Goal: Task Accomplishment & Management: Complete application form

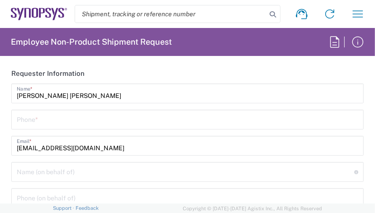
click at [26, 117] on input "tel" at bounding box center [187, 119] width 341 height 16
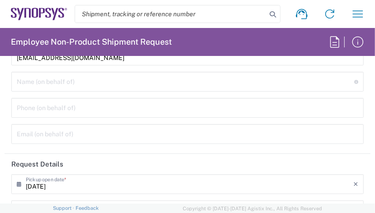
scroll to position [45, 0]
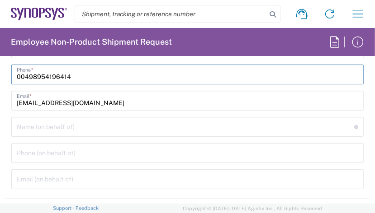
type input "00498954196414"
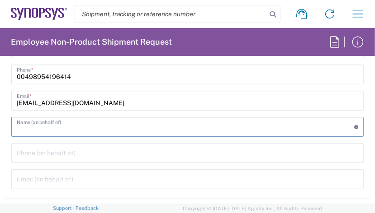
click at [30, 124] on input "text" at bounding box center [185, 126] width 337 height 16
paste input "[PERSON_NAME]"
type input "[PERSON_NAME]"
click at [60, 155] on input "tel" at bounding box center [187, 153] width 341 height 16
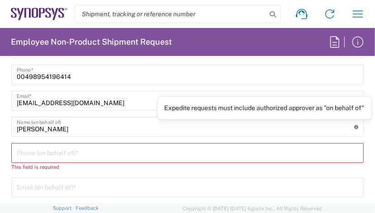
click at [354, 126] on icon at bounding box center [356, 127] width 4 height 4
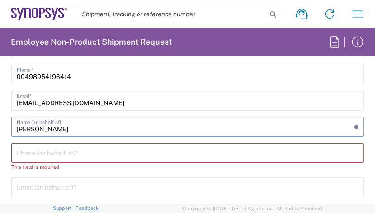
click at [354, 126] on icon at bounding box center [356, 127] width 4 height 4
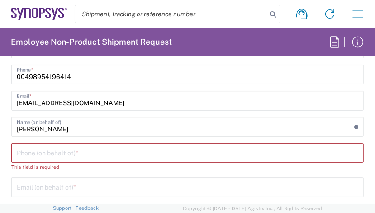
click at [354, 126] on icon at bounding box center [356, 127] width 4 height 4
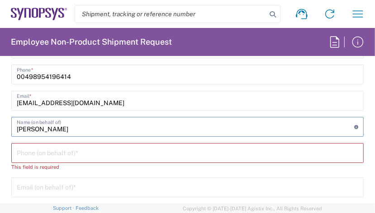
click at [354, 126] on icon at bounding box center [356, 127] width 4 height 4
drag, startPoint x: 80, startPoint y: 130, endPoint x: -11, endPoint y: 128, distance: 91.3
click at [0, 128] on html "Shipment request Shipment tracking Employee non-product shipment request My shi…" at bounding box center [187, 106] width 375 height 213
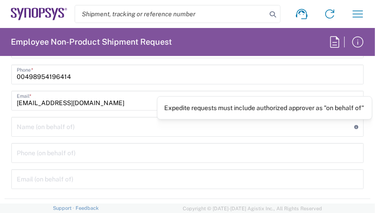
click at [354, 127] on icon at bounding box center [356, 127] width 4 height 4
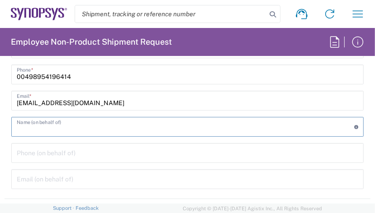
click at [354, 127] on icon at bounding box center [356, 127] width 4 height 4
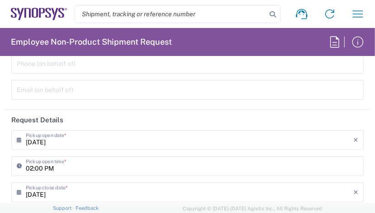
scroll to position [136, 0]
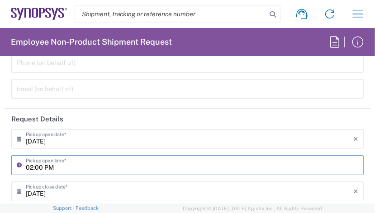
click at [37, 163] on input "02:00 PM" at bounding box center [192, 165] width 332 height 16
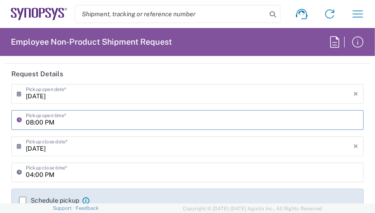
type input "08:00 PM"
click at [33, 175] on input "04:00 PM" at bounding box center [192, 172] width 332 height 16
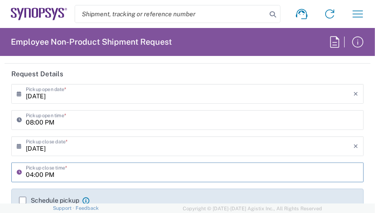
click at [53, 174] on input "04:00 PM" at bounding box center [192, 172] width 332 height 16
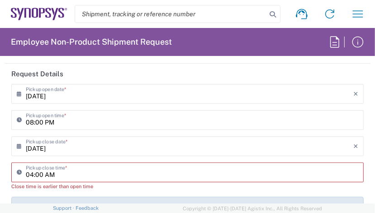
click at [19, 171] on icon at bounding box center [21, 172] width 9 height 14
click at [19, 120] on icon at bounding box center [21, 120] width 9 height 14
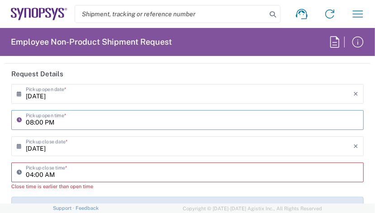
click at [24, 173] on icon at bounding box center [21, 172] width 9 height 14
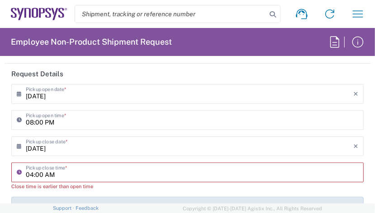
click at [68, 169] on input "04:00 AM" at bounding box center [192, 172] width 332 height 16
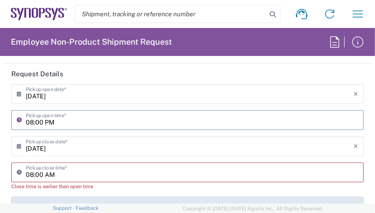
click at [37, 123] on input "08:00 PM" at bounding box center [192, 120] width 332 height 16
click at [54, 174] on input "08:00 AM" at bounding box center [192, 172] width 332 height 16
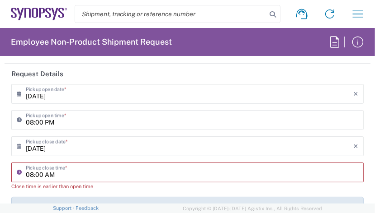
click at [54, 174] on input "08:00 AM" at bounding box center [192, 172] width 332 height 16
type input "08:00 PM"
click at [41, 123] on input "08:00 PM" at bounding box center [192, 120] width 332 height 16
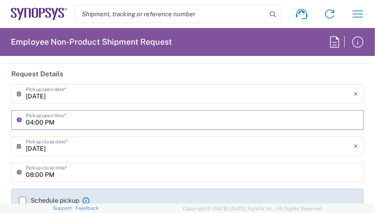
click at [60, 123] on input "04:00 PM" at bounding box center [192, 120] width 332 height 16
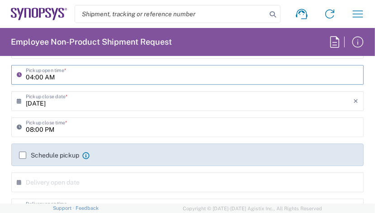
scroll to position [271, 0]
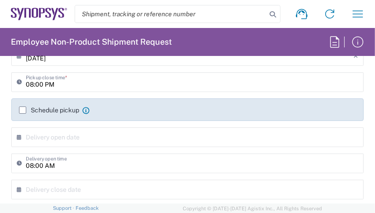
type input "04:00 AM"
click at [24, 110] on label "Schedule pickup" at bounding box center [49, 110] width 60 height 7
click at [23, 110] on input "Schedule pickup" at bounding box center [23, 110] width 0 height 0
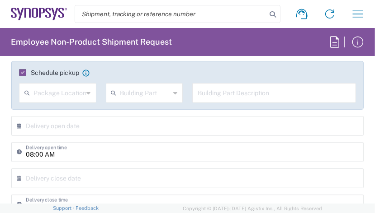
scroll to position [316, 0]
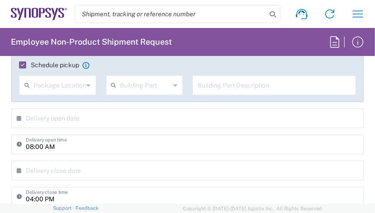
click at [87, 85] on icon at bounding box center [89, 85] width 4 height 14
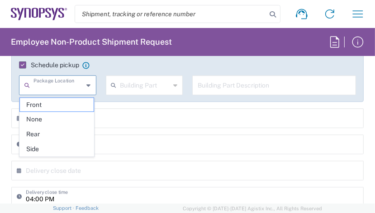
click at [137, 82] on input "text" at bounding box center [145, 85] width 50 height 16
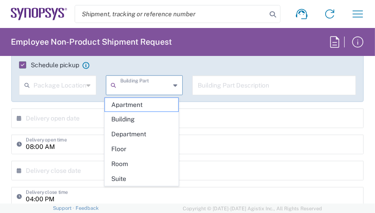
click at [204, 81] on input "text" at bounding box center [274, 85] width 153 height 16
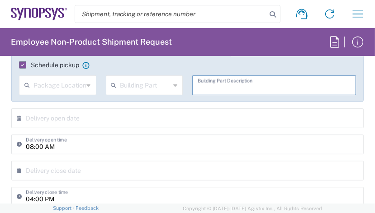
click at [165, 86] on input "text" at bounding box center [145, 85] width 50 height 16
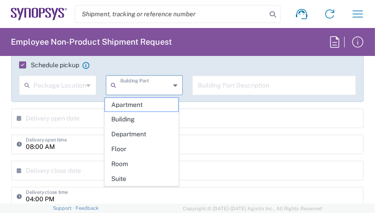
click at [104, 66] on agx-checkbox-control "Schedule pickup When scheduling a pickup please be sure to meet the following c…" at bounding box center [187, 65] width 337 height 8
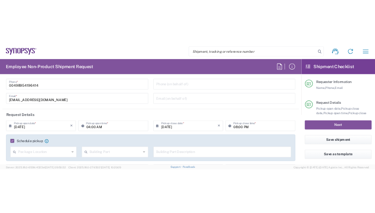
scroll to position [136, 0]
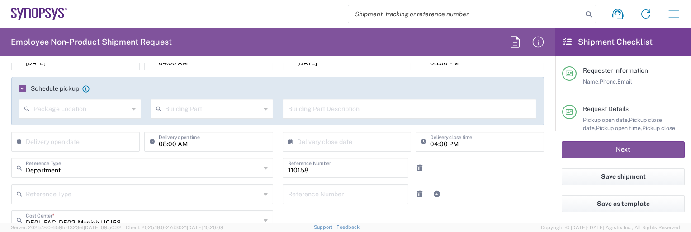
click at [264, 109] on icon at bounding box center [266, 109] width 4 height 14
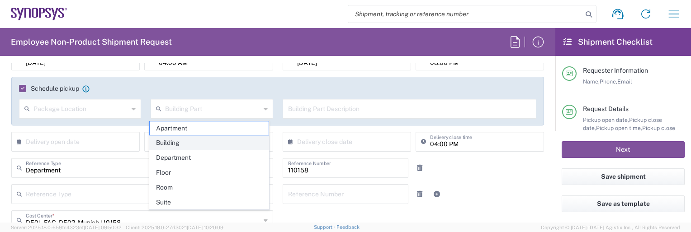
click at [234, 144] on span "Building" at bounding box center [209, 143] width 119 height 14
type input "Building"
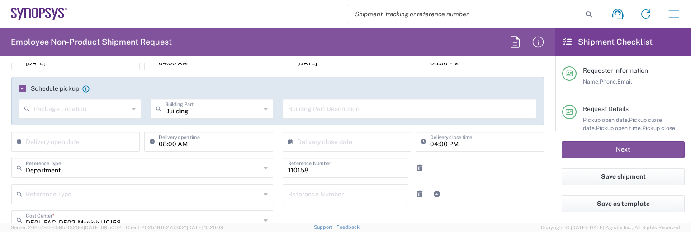
click at [132, 108] on icon at bounding box center [134, 109] width 4 height 14
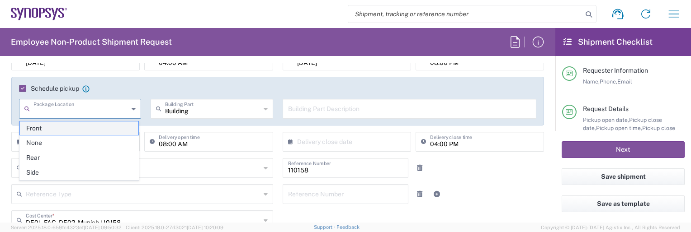
click at [84, 128] on span "Front" at bounding box center [79, 129] width 119 height 14
type input "Front"
click at [311, 110] on input "text" at bounding box center [409, 108] width 243 height 16
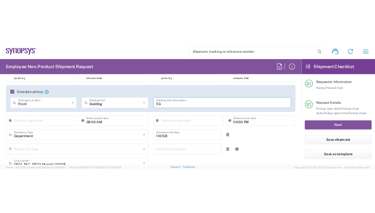
scroll to position [0, 0]
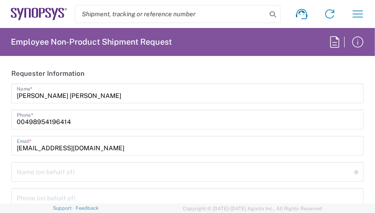
type input "EG"
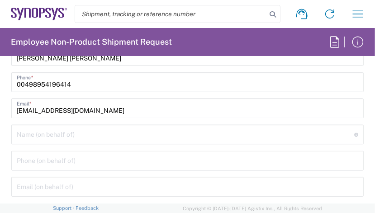
scroll to position [45, 0]
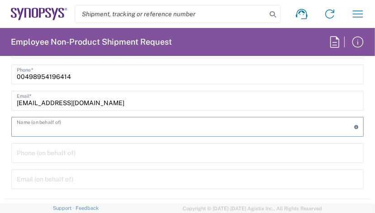
paste input "[PERSON_NAME]"
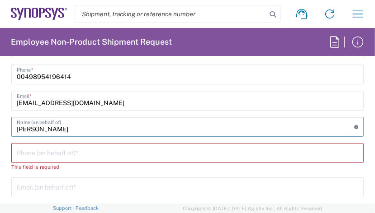
type input "[PERSON_NAME]"
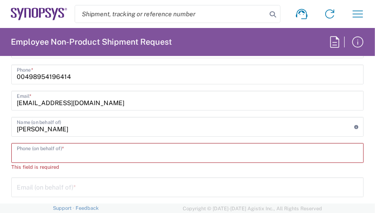
click at [24, 152] on input "tel" at bounding box center [187, 153] width 341 height 16
paste input "[PHONE_NUMBER]"
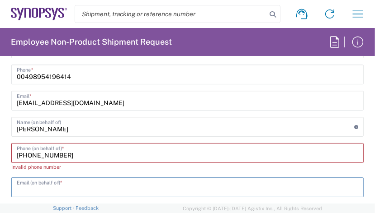
click at [49, 189] on input "text" at bounding box center [187, 187] width 341 height 16
click at [203, 157] on input "[PHONE_NUMBER]" at bounding box center [187, 153] width 341 height 16
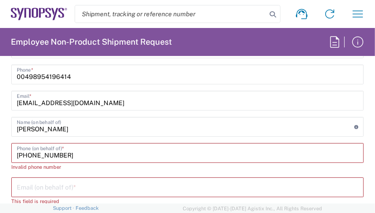
click at [42, 156] on input "[PHONE_NUMBER]" at bounding box center [187, 153] width 341 height 16
click at [29, 156] on input "+49.1607474198" at bounding box center [187, 153] width 341 height 16
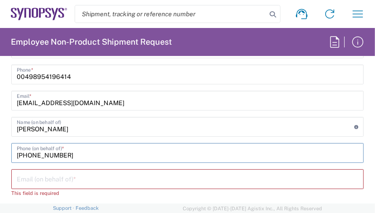
type input "[PHONE_NUMBER]"
click at [38, 177] on input "text" at bounding box center [187, 179] width 341 height 16
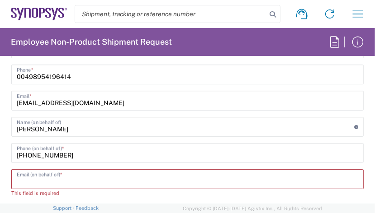
click at [24, 184] on input "text" at bounding box center [187, 179] width 341 height 16
paste input "[PERSON_NAME][EMAIL_ADDRESS][DOMAIN_NAME]"
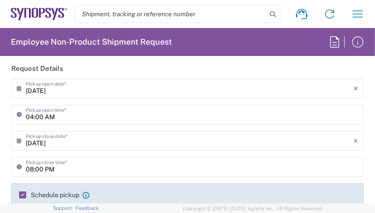
scroll to position [181, 0]
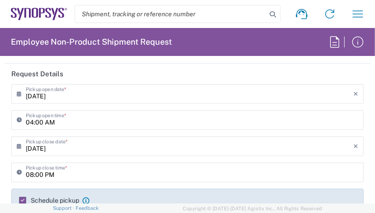
type input "[PERSON_NAME][EMAIL_ADDRESS][DOMAIN_NAME]"
click at [33, 122] on input "04:00 AM" at bounding box center [192, 120] width 332 height 16
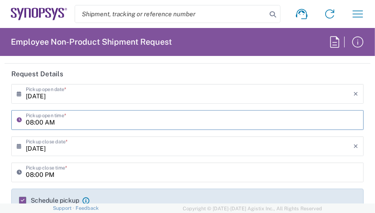
type input "08:00 AM"
click at [33, 176] on input "08:00 PM" at bounding box center [192, 172] width 332 height 16
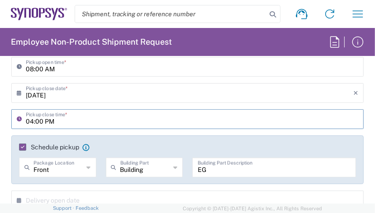
scroll to position [271, 0]
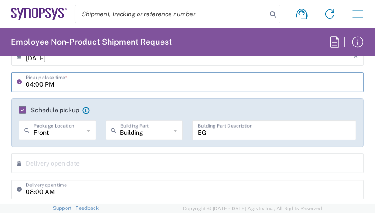
type input "04:00 PM"
click at [105, 208] on agx-app-version "Server: 2025.18.0-659fc4323ef [DATE] 09:50:32 Client: 2025.18.0-27d3021 [DATE] …" at bounding box center [187, 208] width 375 height 9
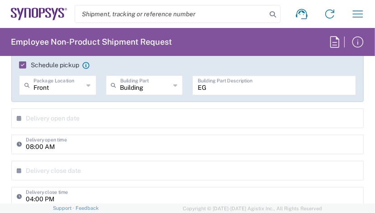
scroll to position [362, 0]
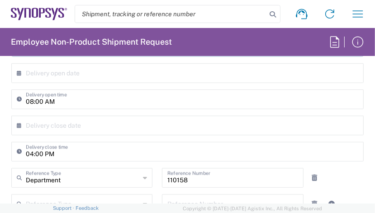
click at [19, 71] on icon at bounding box center [21, 73] width 9 height 14
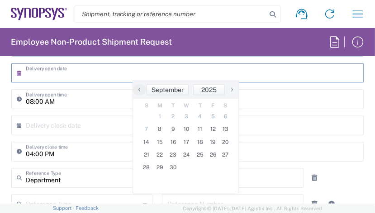
click at [21, 72] on icon at bounding box center [21, 73] width 9 height 14
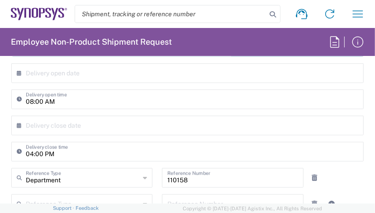
scroll to position [407, 0]
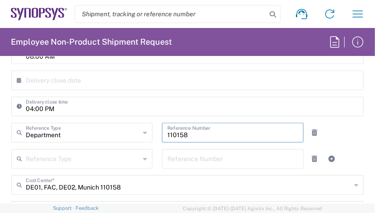
drag, startPoint x: 193, startPoint y: 133, endPoint x: 135, endPoint y: 129, distance: 57.6
click at [135, 129] on div "Department Reference Type Department Customer Ref Invoice Number Purchase Order…" at bounding box center [188, 136] width 362 height 26
click at [185, 133] on input "text" at bounding box center [232, 132] width 130 height 16
paste input "110703"
type input "110703"
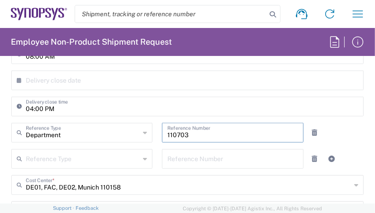
click at [143, 158] on icon at bounding box center [145, 159] width 4 height 14
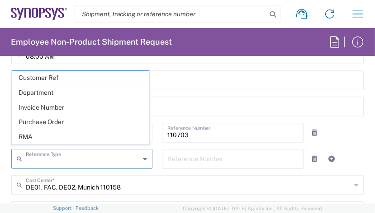
scroll to position [452, 0]
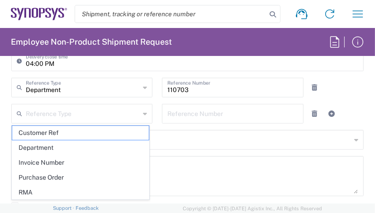
click at [144, 113] on icon at bounding box center [145, 114] width 4 height 14
click at [269, 177] on textarea at bounding box center [187, 176] width 341 height 35
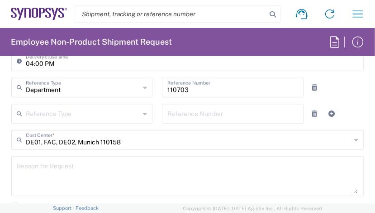
click at [351, 139] on div "DE01, FAC, DE02, [GEOGRAPHIC_DATA] Cost Center *" at bounding box center [187, 140] width 352 height 20
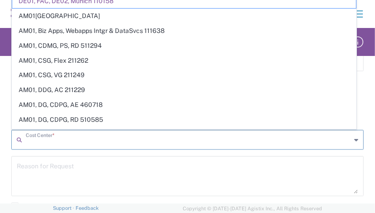
click at [265, 180] on textarea at bounding box center [187, 176] width 341 height 35
type input "DE01, FAC, DE02, Munich 110158"
drag, startPoint x: 131, startPoint y: 142, endPoint x: 122, endPoint y: 142, distance: 9.5
click at [122, 142] on input "text" at bounding box center [188, 140] width 325 height 16
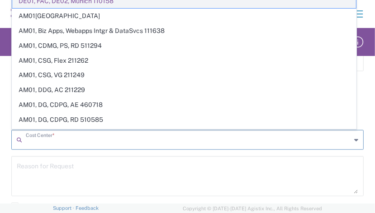
click at [102, 3] on span "DE01, FAC, DE02, Munich 110158" at bounding box center [184, 1] width 344 height 14
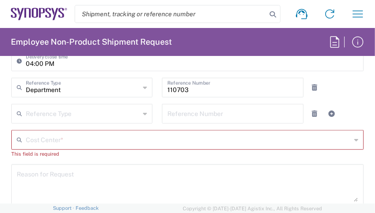
click at [36, 141] on input "text" at bounding box center [188, 140] width 325 height 16
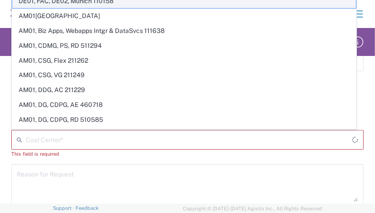
click at [57, 4] on span "DE01, FAC, DE02, Munich 110158" at bounding box center [184, 1] width 344 height 14
type input "110158"
type input "DE01, FAC, DE02, Munich 110158"
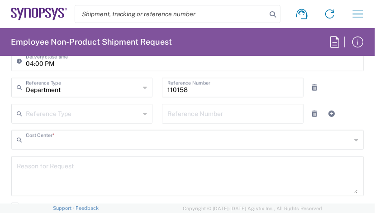
click at [109, 142] on input "text" at bounding box center [188, 140] width 325 height 16
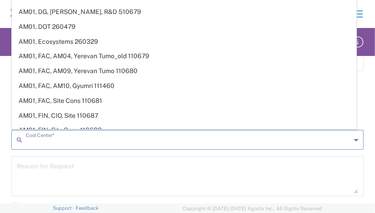
scroll to position [181, 0]
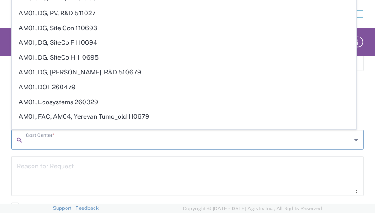
paste input "110703"
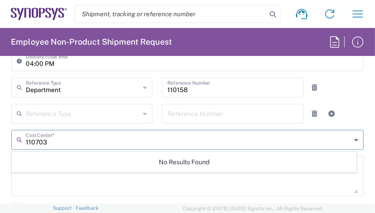
scroll to position [0, 0]
type input "110703"
click at [90, 186] on textarea at bounding box center [187, 176] width 341 height 35
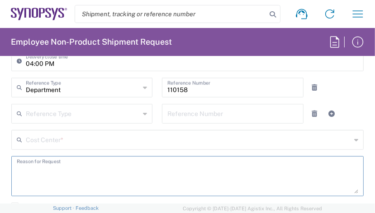
click at [58, 136] on input "text" at bounding box center [188, 140] width 325 height 16
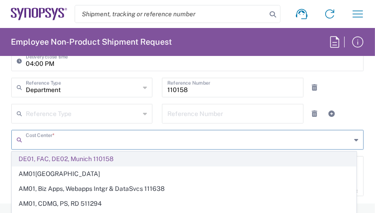
click at [54, 156] on span "DE01, FAC, DE02, Munich 110158" at bounding box center [184, 159] width 344 height 14
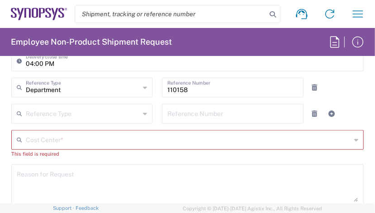
click at [65, 142] on input "text" at bounding box center [188, 140] width 325 height 16
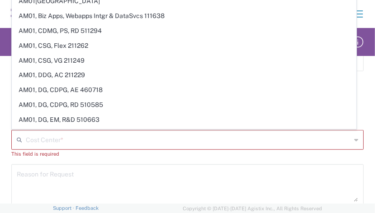
click at [58, 160] on div "Cost Center * AM01, AMSG, Monteray 460541 AM01, Biz Apps, Webapps Intgr & DataS…" at bounding box center [188, 147] width 362 height 34
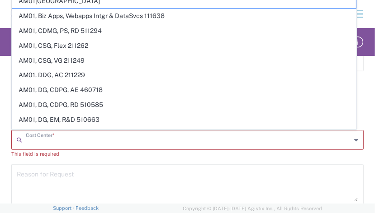
click at [89, 139] on input "text" at bounding box center [188, 140] width 325 height 16
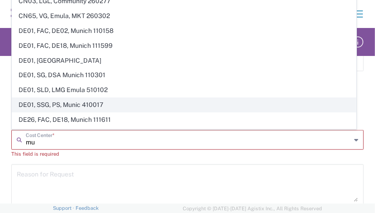
type input "mu"
click at [90, 100] on span "DE01, SSG, PS, Munic 410017" at bounding box center [184, 105] width 344 height 14
type input "410017"
type input "DE01, SSG, PS, Munic 410017"
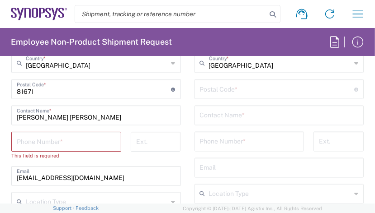
scroll to position [904, 0]
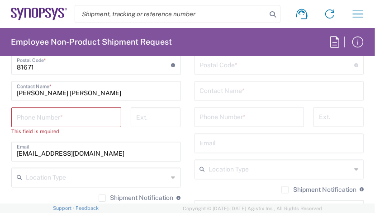
click at [19, 113] on input "tel" at bounding box center [66, 117] width 99 height 16
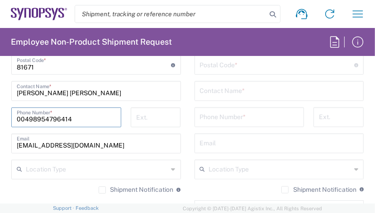
type input "00498954796414"
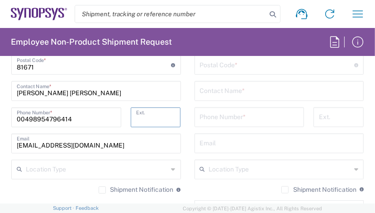
click at [144, 118] on input "tel" at bounding box center [155, 117] width 39 height 16
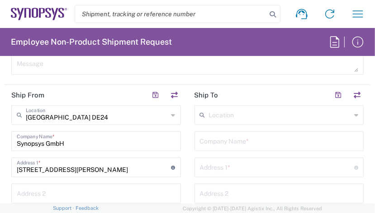
scroll to position [678, 0]
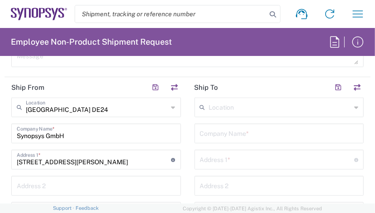
click at [209, 109] on input "text" at bounding box center [280, 107] width 142 height 16
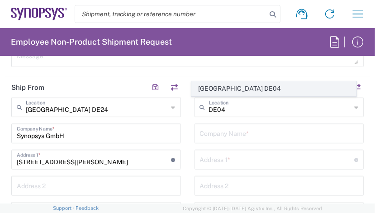
click at [228, 89] on span "[GEOGRAPHIC_DATA] DE04" at bounding box center [274, 89] width 164 height 14
type input "[GEOGRAPHIC_DATA] DE04"
type input "Synopsys GmbH"
type input "[STREET_ADDRESS]"
type input "[GEOGRAPHIC_DATA]"
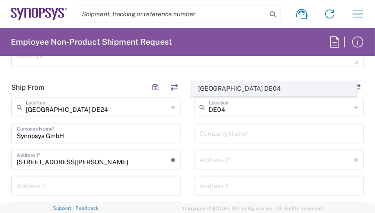
type input "52072"
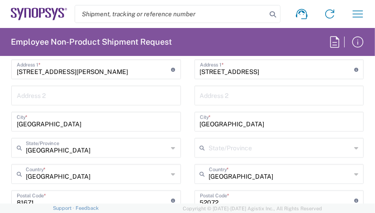
scroll to position [814, 0]
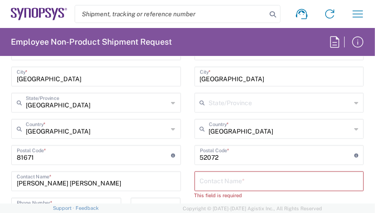
click at [354, 103] on icon at bounding box center [356, 103] width 4 height 14
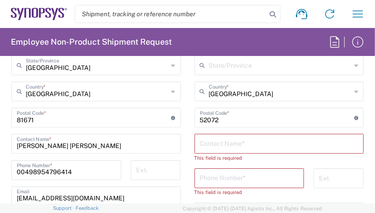
scroll to position [859, 0]
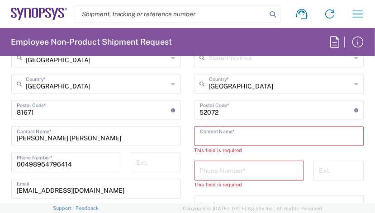
click at [216, 132] on input "text" at bounding box center [279, 136] width 159 height 16
click at [233, 134] on input "text" at bounding box center [279, 136] width 159 height 16
paste input "[PERSON_NAME]"
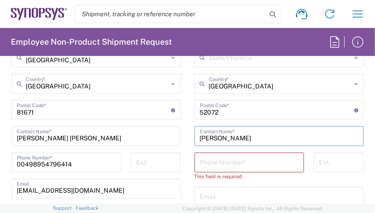
type input "[PERSON_NAME]"
click at [207, 161] on input "tel" at bounding box center [249, 162] width 99 height 16
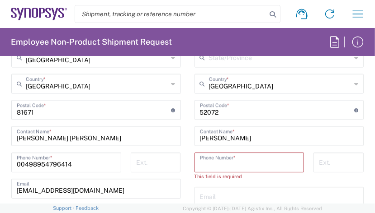
paste input "[PHONE_NUMBER]"
drag, startPoint x: 221, startPoint y: 163, endPoint x: 227, endPoint y: 165, distance: 6.7
click at [221, 163] on input "[PHONE_NUMBER]" at bounding box center [249, 162] width 99 height 16
click at [209, 165] on input "+49.1735873086" at bounding box center [249, 162] width 99 height 16
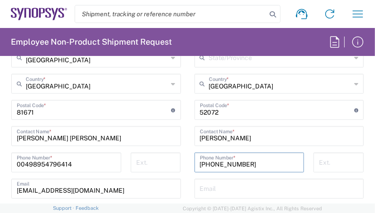
scroll to position [904, 0]
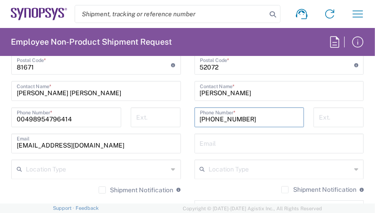
type input "[PHONE_NUMBER]"
click at [204, 140] on input "text" at bounding box center [279, 143] width 159 height 16
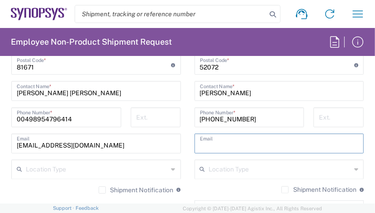
paste input "[PERSON_NAME][EMAIL_ADDRESS][DOMAIN_NAME]"
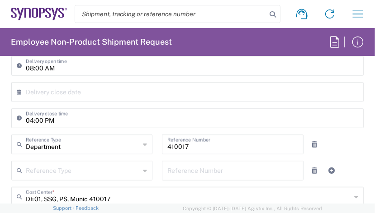
scroll to position [407, 0]
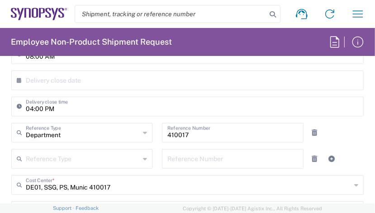
type input "[PERSON_NAME][EMAIL_ADDRESS][DOMAIN_NAME]"
click at [143, 160] on icon at bounding box center [145, 159] width 4 height 14
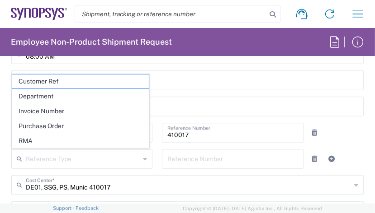
click at [143, 160] on icon at bounding box center [145, 159] width 4 height 14
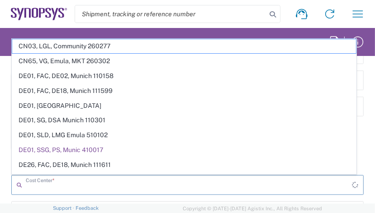
click at [164, 188] on input "text" at bounding box center [189, 185] width 326 height 16
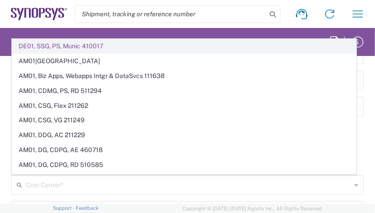
click at [34, 43] on span "DE01, SSG, PS, Munic 410017" at bounding box center [184, 46] width 344 height 14
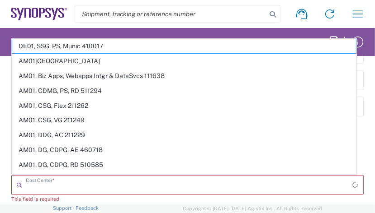
click at [35, 188] on input "text" at bounding box center [189, 185] width 326 height 16
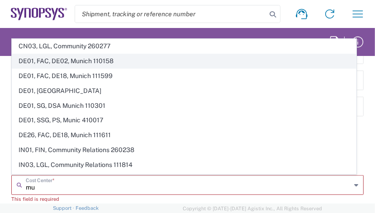
type input "m"
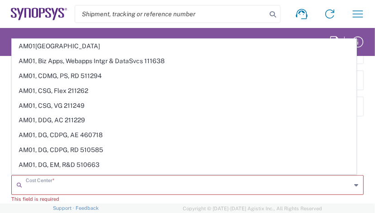
click at [47, 187] on input "text" at bounding box center [188, 185] width 325 height 16
paste input "DE01, CIO IT, ECIS7"
type input "DE01, CIO IT, ECIS7"
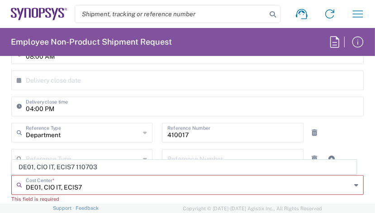
type input "110703"
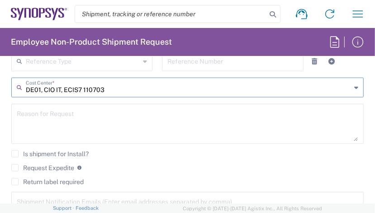
scroll to position [497, 0]
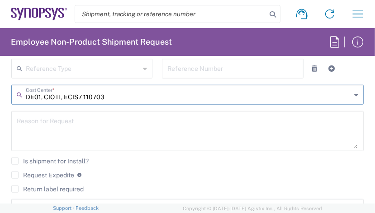
type input "DE01, CIO IT, ECIS7 110703"
click at [175, 137] on textarea at bounding box center [187, 131] width 341 height 35
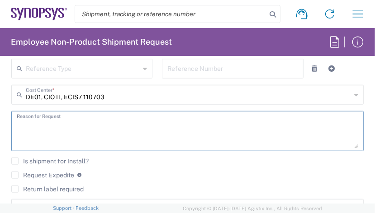
scroll to position [588, 0]
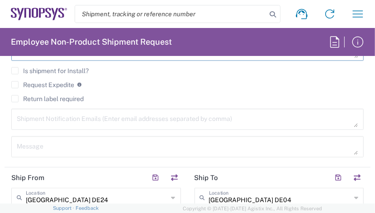
click at [54, 120] on textarea at bounding box center [187, 120] width 341 height 16
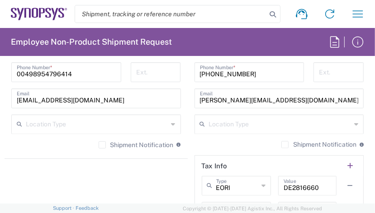
scroll to position [995, 0]
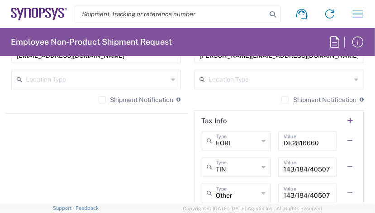
click at [293, 139] on input "DE2816660" at bounding box center [306, 140] width 47 height 16
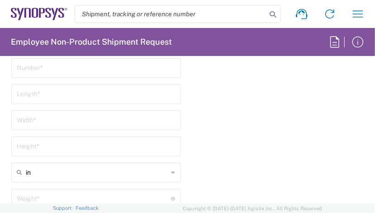
scroll to position [1130, 0]
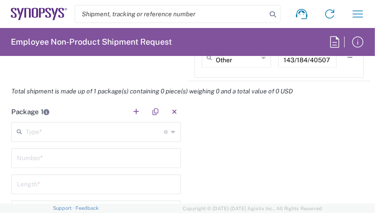
click at [171, 130] on icon at bounding box center [173, 132] width 4 height 14
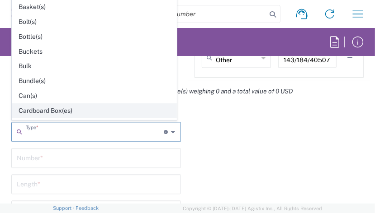
click at [21, 109] on span "Cardboard Box(es)" at bounding box center [94, 111] width 164 height 14
type input "Cardboard Box(es)"
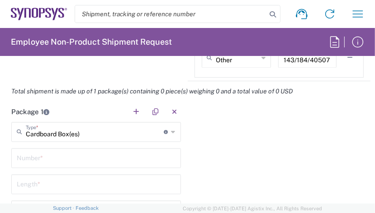
click at [62, 157] on input "text" at bounding box center [96, 158] width 159 height 16
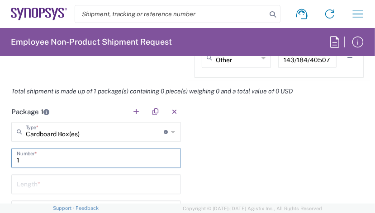
type input "1"
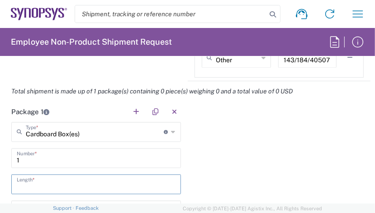
click at [53, 186] on input "number" at bounding box center [96, 184] width 159 height 16
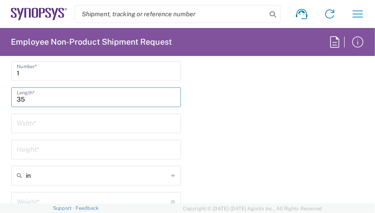
scroll to position [1221, 0]
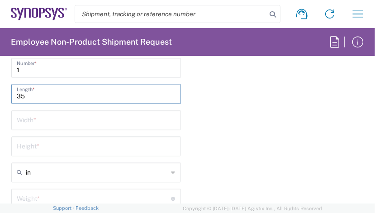
type input "35"
click at [42, 119] on input "number" at bounding box center [96, 120] width 159 height 16
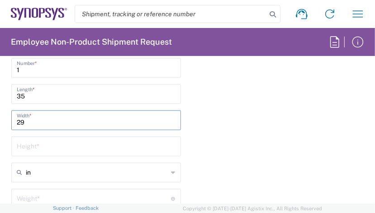
type input "29"
click at [37, 145] on input "number" at bounding box center [96, 146] width 159 height 16
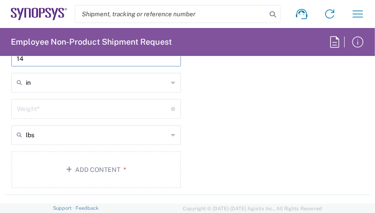
scroll to position [1311, 0]
type input "14"
click at [138, 106] on input "number" at bounding box center [94, 108] width 155 height 16
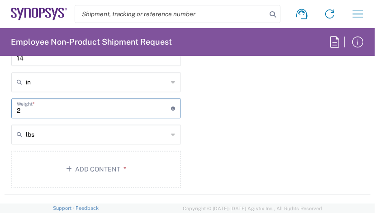
type input "2"
click at [173, 131] on div "lbs" at bounding box center [96, 135] width 170 height 20
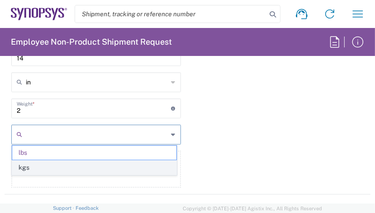
click at [136, 169] on span "kgs" at bounding box center [94, 168] width 164 height 14
type input "0.91"
type input "kgs"
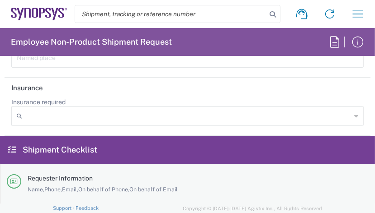
scroll to position [1899, 0]
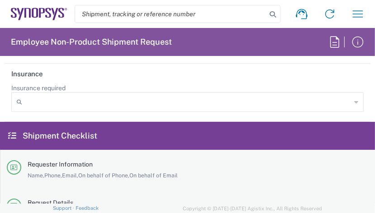
click at [354, 98] on icon at bounding box center [356, 102] width 4 height 14
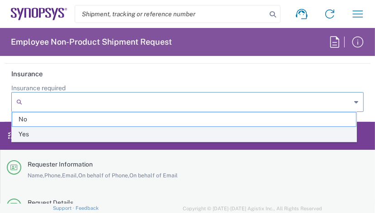
click at [316, 137] on span "Yes" at bounding box center [184, 134] width 344 height 14
type input "Yes"
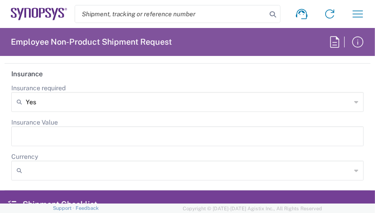
click at [95, 132] on input "Insurance Value" at bounding box center [187, 136] width 341 height 14
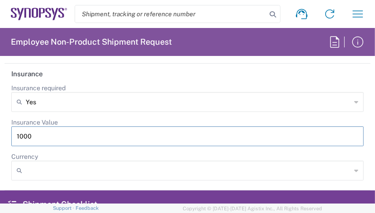
type input "1000"
click at [42, 165] on input "Currency" at bounding box center [188, 171] width 325 height 14
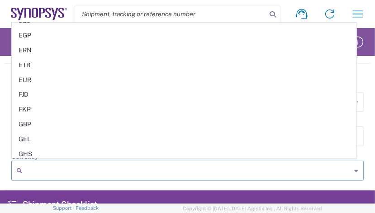
scroll to position [633, 0]
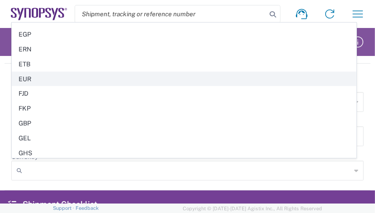
click at [32, 72] on span "EUR" at bounding box center [184, 79] width 344 height 14
type input "EUR"
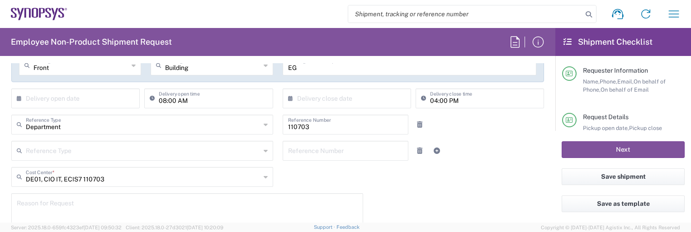
scroll to position [181, 0]
click at [264, 148] on icon at bounding box center [266, 149] width 4 height 14
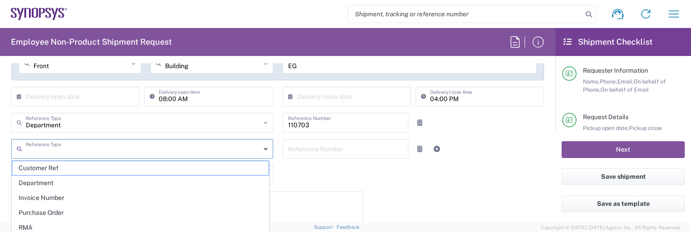
click at [348, 180] on div "[DATE] × Pickup open date * Cancel Apply 08:00 AM Pickup open time * [DATE] × P…" at bounding box center [278, 156] width 542 height 302
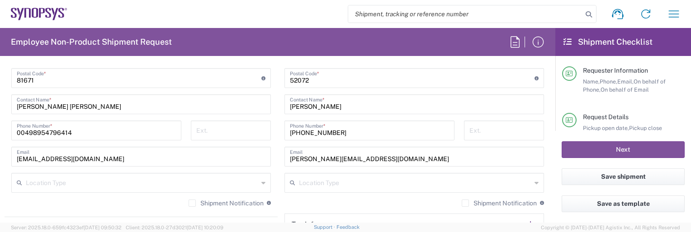
scroll to position [633, 0]
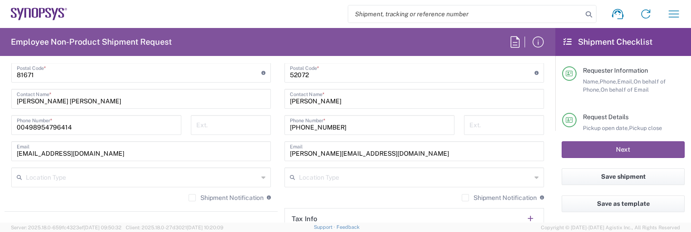
click at [516, 178] on icon at bounding box center [536, 177] width 4 height 14
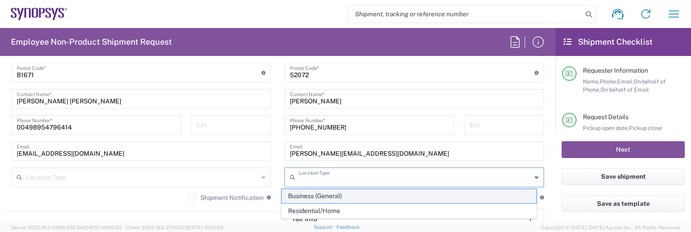
click at [496, 196] on span "Business (General)" at bounding box center [409, 196] width 254 height 14
type input "Business (General)"
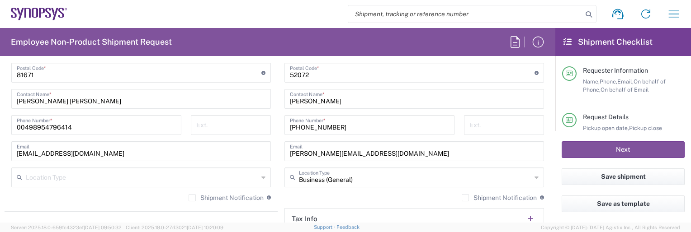
click at [261, 176] on icon at bounding box center [263, 177] width 4 height 14
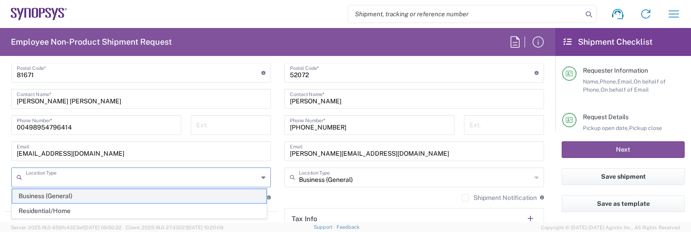
click at [252, 192] on span "Business (General)" at bounding box center [139, 196] width 254 height 14
type input "Business (General)"
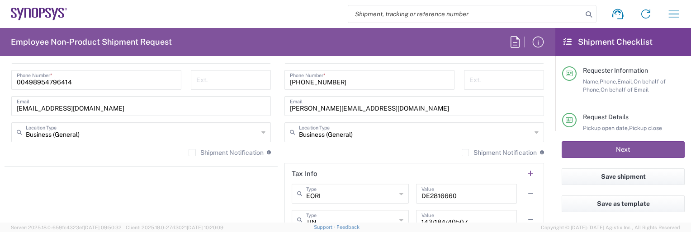
scroll to position [769, 0]
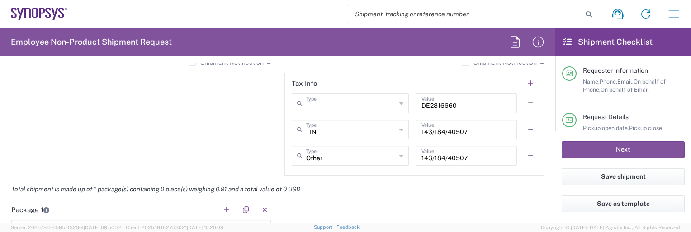
click at [337, 102] on input "text" at bounding box center [351, 103] width 90 height 16
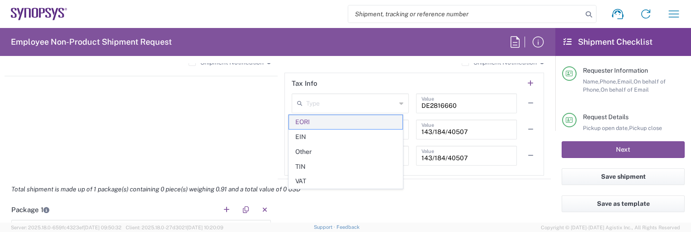
click at [322, 121] on span "EORI" at bounding box center [345, 122] width 113 height 14
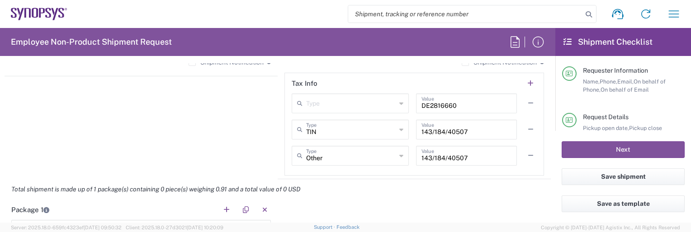
click at [399, 102] on icon at bounding box center [401, 103] width 4 height 14
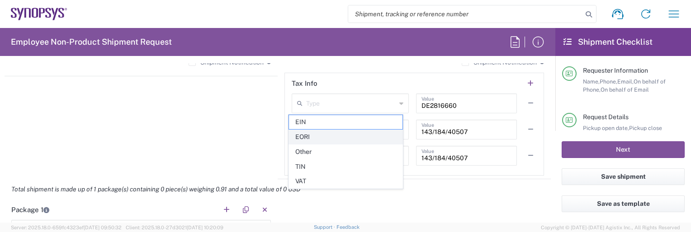
click at [373, 135] on span "EORI" at bounding box center [345, 137] width 113 height 14
type input "EORI"
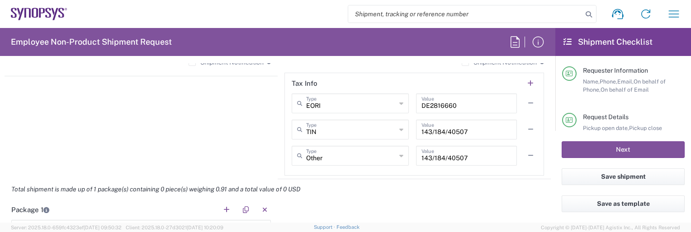
click at [399, 154] on icon at bounding box center [401, 156] width 4 height 14
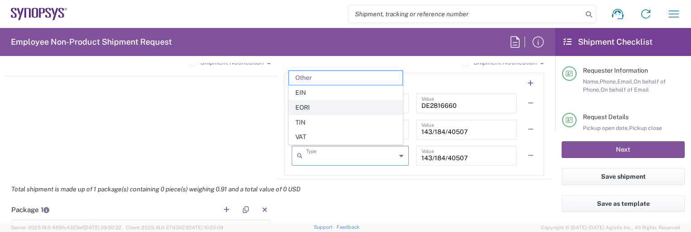
click at [375, 105] on span "EORI" at bounding box center [345, 108] width 113 height 14
type input "EORI"
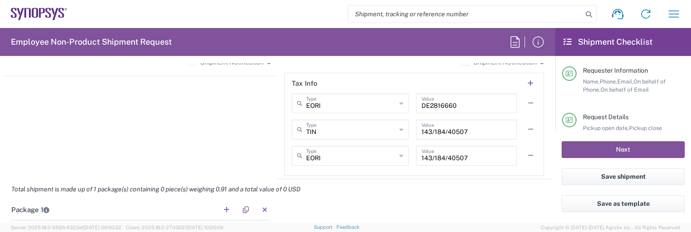
click at [399, 129] on icon at bounding box center [401, 130] width 4 height 14
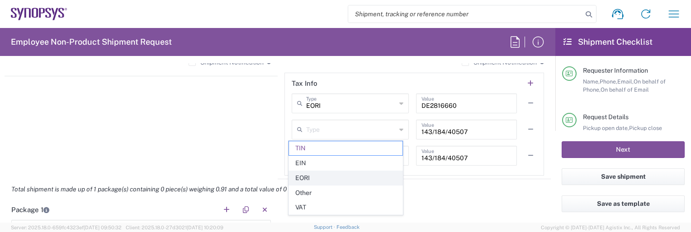
click at [367, 175] on span "EORI" at bounding box center [345, 178] width 113 height 14
type input "EORI"
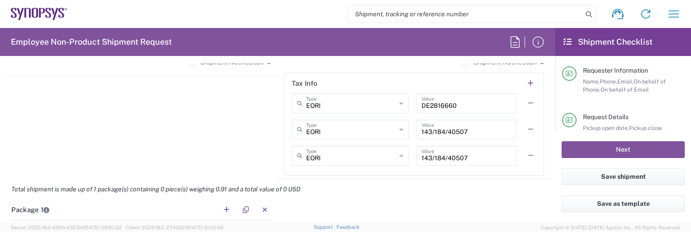
click at [372, 194] on div "Total shipment is made up of 1 package(s) containing 0 piece(s) weighing 0.91 a…" at bounding box center [278, 189] width 556 height 20
click at [486, 102] on input "DE2816660" at bounding box center [466, 103] width 90 height 16
type input "D"
type input "1000"
click at [384, 193] on div "Total shipment is made up of 1 package(s) containing 0 piece(s) weighing 0.91 a…" at bounding box center [278, 189] width 556 height 20
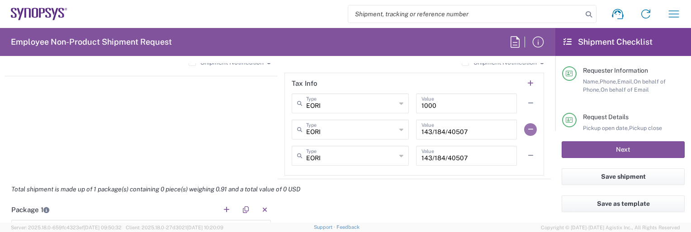
click at [516, 127] on button "button" at bounding box center [530, 129] width 13 height 13
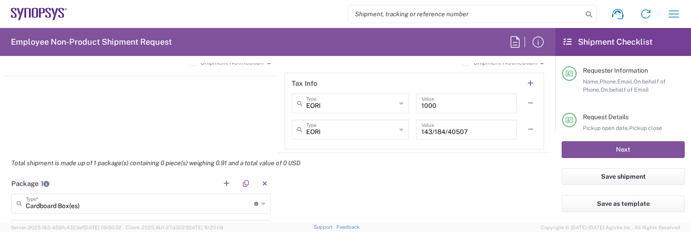
click at [516, 127] on button "button" at bounding box center [530, 129] width 13 height 13
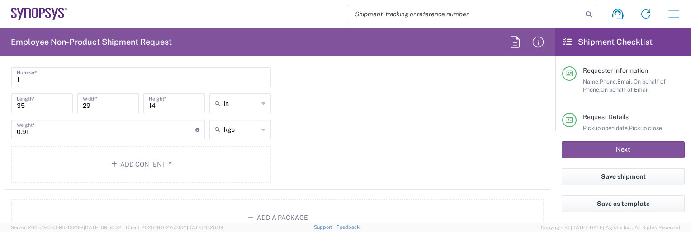
scroll to position [904, 0]
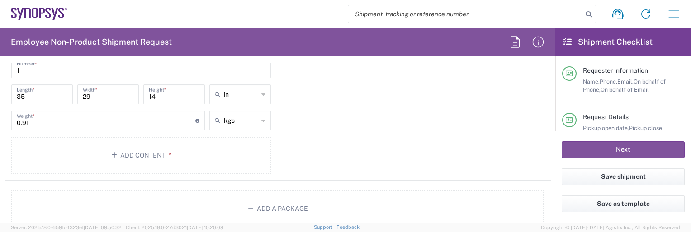
click at [261, 118] on icon at bounding box center [263, 120] width 4 height 14
type input "kgs"
click at [237, 141] on span "kgs" at bounding box center [237, 139] width 59 height 14
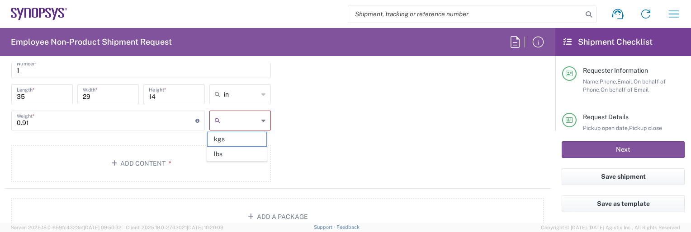
click at [231, 119] on input "text" at bounding box center [241, 120] width 34 height 14
click at [231, 141] on span "kgs" at bounding box center [237, 139] width 59 height 14
type input "kgs"
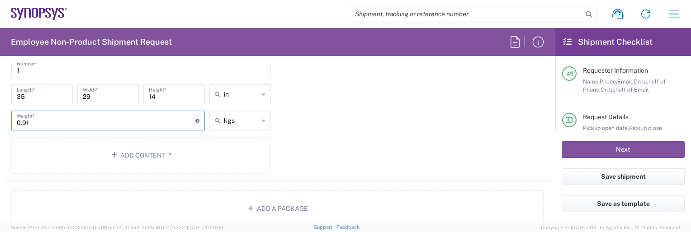
drag, startPoint x: 33, startPoint y: 122, endPoint x: -2, endPoint y: 127, distance: 34.7
click at [0, 127] on html "Shipment request Shipment tracking Employee non-product shipment request My shi…" at bounding box center [345, 116] width 691 height 232
type input "2"
click at [57, 157] on button "Add Content *" at bounding box center [141, 155] width 260 height 37
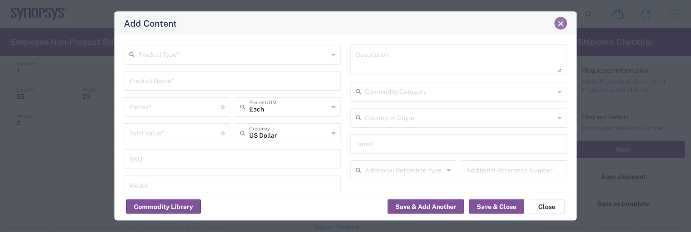
click at [516, 24] on span "Close" at bounding box center [560, 23] width 6 height 6
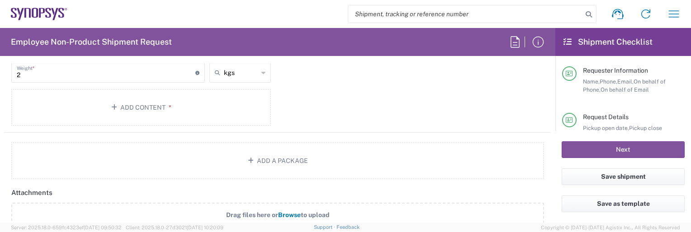
scroll to position [949, 0]
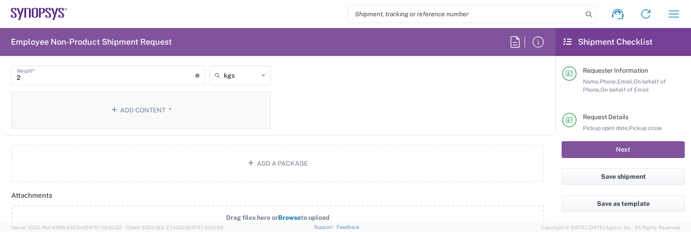
click at [137, 102] on button "Add Content *" at bounding box center [141, 110] width 260 height 37
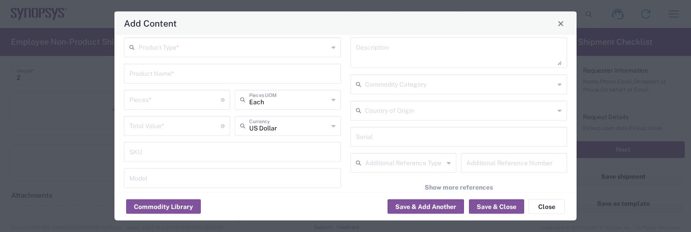
scroll to position [0, 0]
click at [331, 52] on icon at bounding box center [333, 54] width 4 height 14
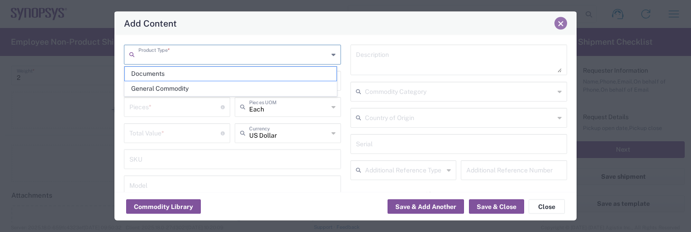
click at [516, 25] on span "Close" at bounding box center [560, 23] width 6 height 6
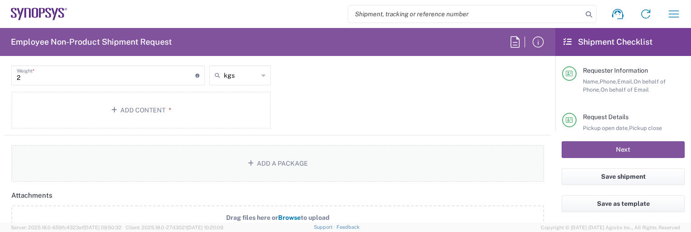
scroll to position [904, 0]
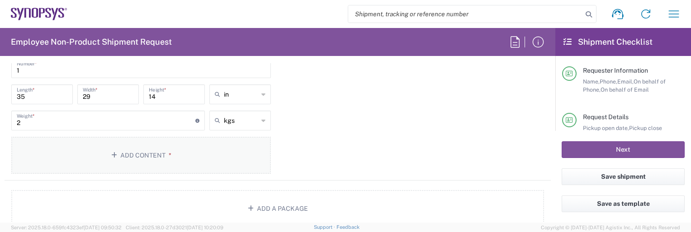
click at [147, 156] on button "Add Content *" at bounding box center [141, 155] width 260 height 37
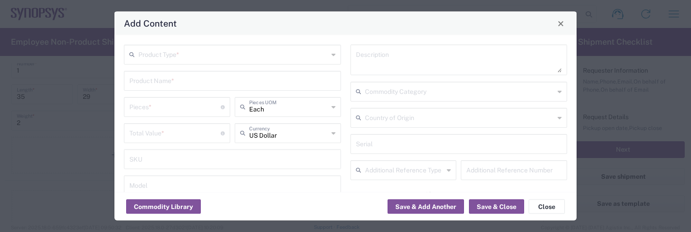
click at [182, 54] on input "text" at bounding box center [233, 54] width 190 height 16
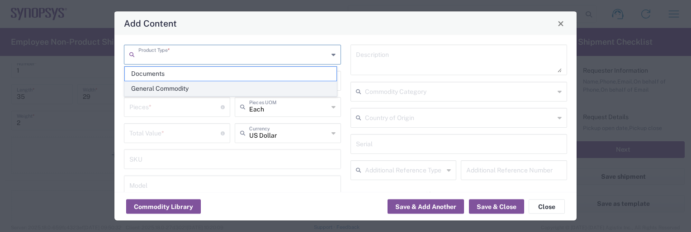
click at [180, 90] on span "General Commodity" at bounding box center [231, 89] width 212 height 14
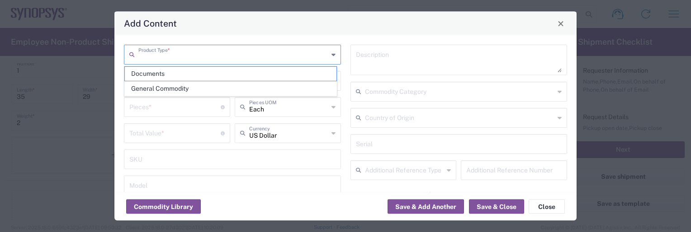
type input "General Commodity"
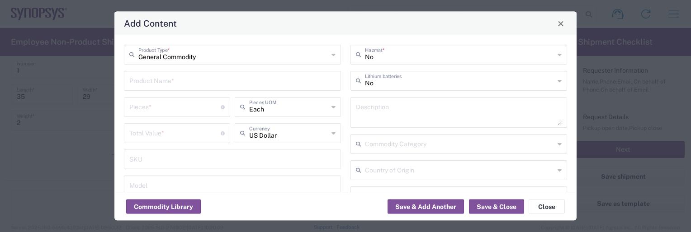
click at [180, 83] on input "text" at bounding box center [232, 80] width 206 height 16
paste input "Pan firewall"
type input "Pan firewall"
click at [196, 101] on input "number" at bounding box center [174, 107] width 91 height 16
type input "1"
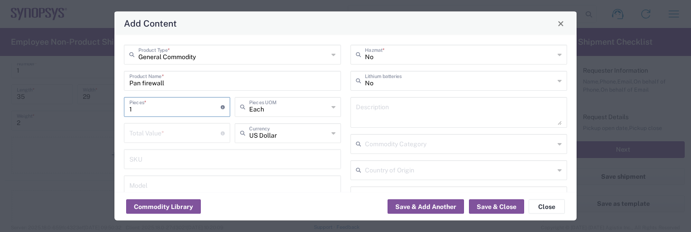
click at [331, 107] on icon at bounding box center [333, 107] width 4 height 14
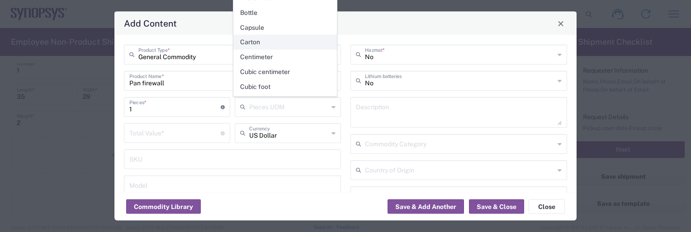
click at [267, 40] on span "Carton" at bounding box center [285, 42] width 103 height 14
type input "Carton"
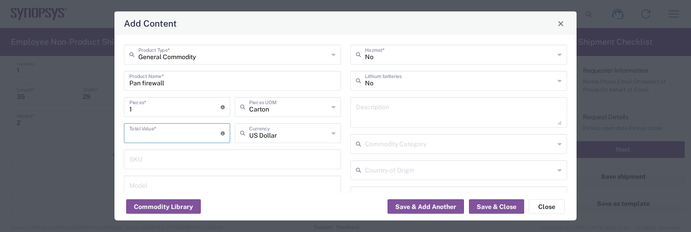
click at [156, 133] on input "number" at bounding box center [174, 133] width 91 height 16
type input "1000"
click at [331, 130] on icon at bounding box center [333, 133] width 4 height 14
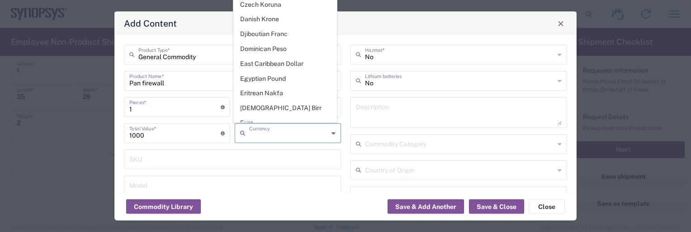
scroll to position [723, 0]
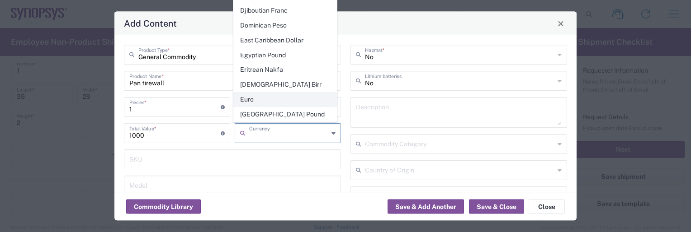
click at [272, 93] on span "Euro" at bounding box center [285, 100] width 103 height 14
type input "Euro"
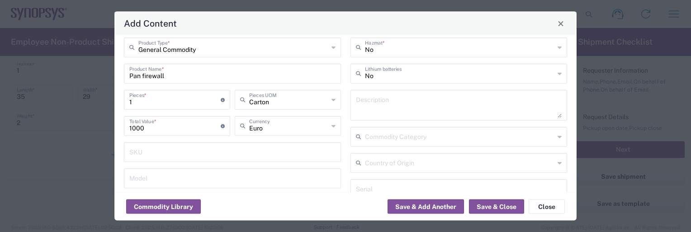
scroll to position [0, 0]
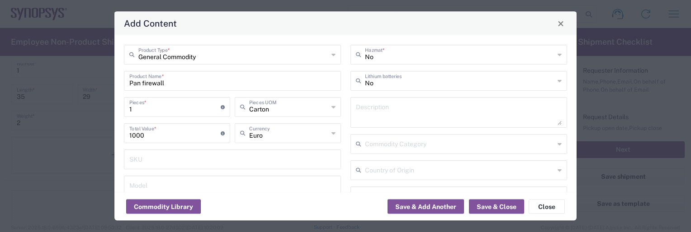
click at [516, 54] on div "No Hazmat *" at bounding box center [458, 55] width 217 height 20
click at [516, 54] on div "Hazmat *" at bounding box center [458, 55] width 217 height 20
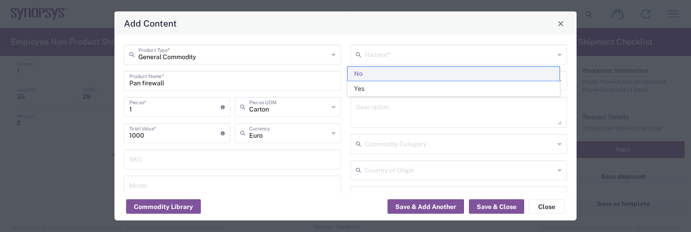
click at [516, 70] on span "No" at bounding box center [454, 74] width 212 height 14
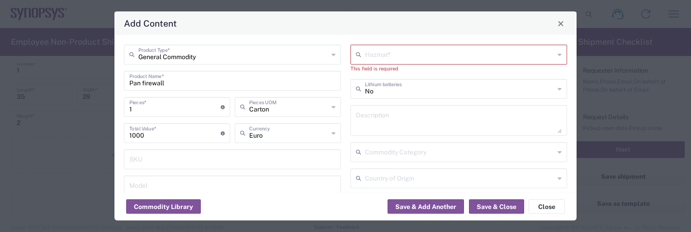
click at [516, 54] on icon at bounding box center [559, 54] width 4 height 14
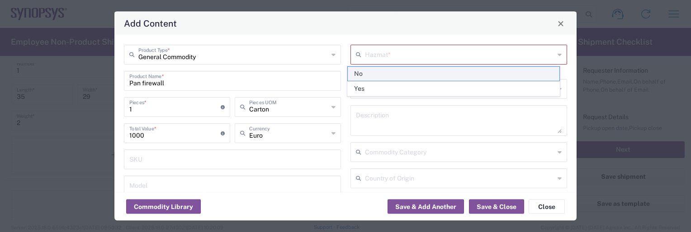
click at [516, 72] on span "No" at bounding box center [454, 74] width 212 height 14
type input "No"
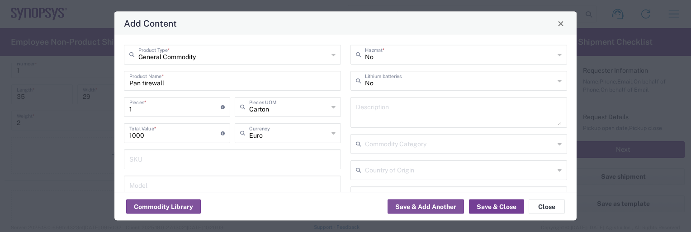
click at [509, 205] on button "Save & Close" at bounding box center [496, 207] width 55 height 14
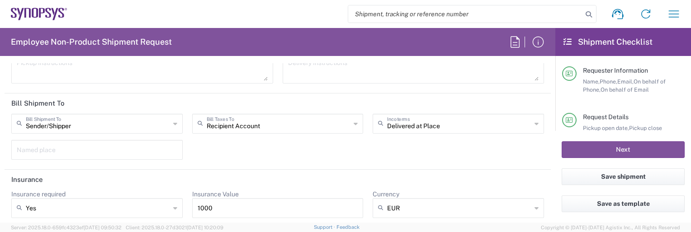
scroll to position [1306, 0]
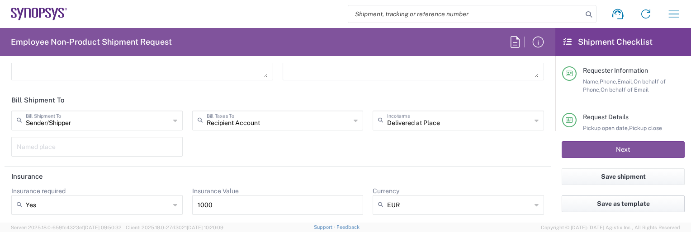
click at [516, 205] on button "Save as template" at bounding box center [623, 204] width 123 height 17
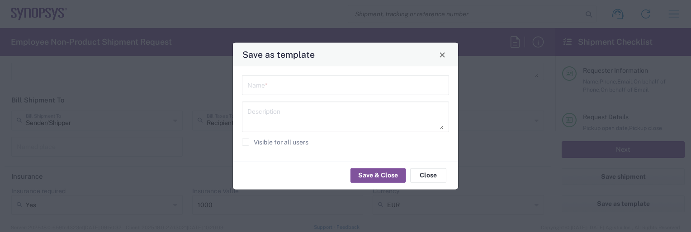
click at [265, 84] on input "text" at bounding box center [345, 85] width 196 height 16
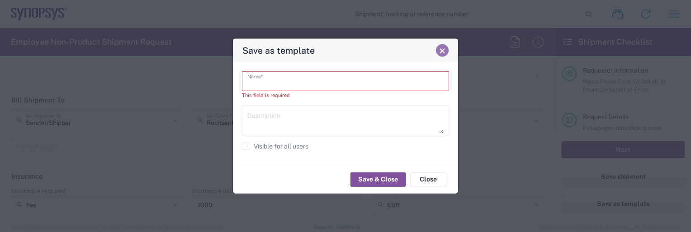
click at [445, 51] on span "Close" at bounding box center [442, 50] width 6 height 6
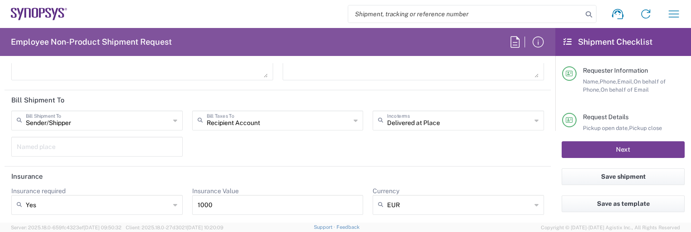
click at [516, 146] on button "Next" at bounding box center [623, 150] width 123 height 17
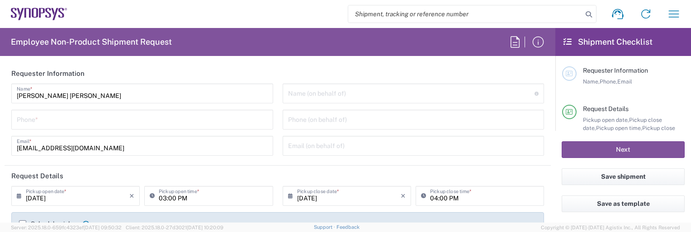
type input "Delivered at Place"
type input "[GEOGRAPHIC_DATA]"
type input "DE01, FAC, DE02, Munich 110158"
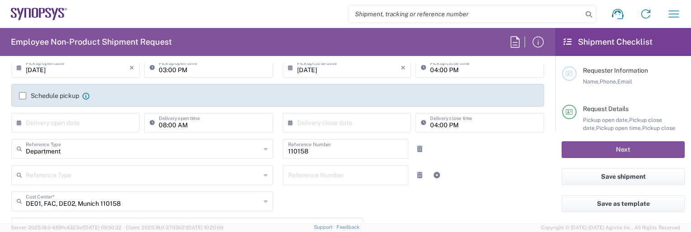
scroll to position [136, 0]
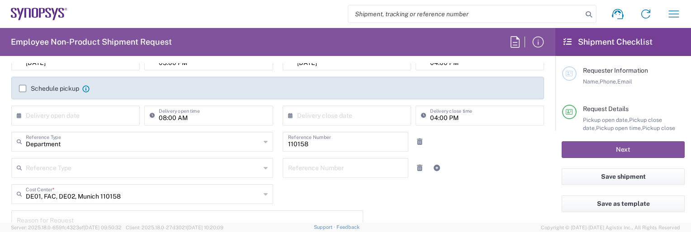
click at [22, 116] on icon at bounding box center [21, 116] width 9 height 14
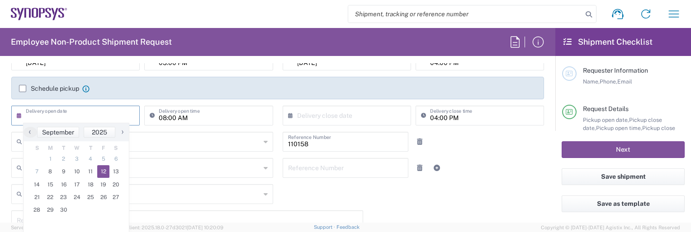
click at [104, 174] on span "12" at bounding box center [103, 171] width 13 height 13
type input "[DATE]"
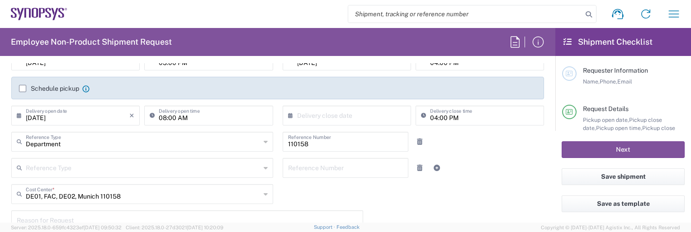
click at [288, 115] on icon at bounding box center [292, 116] width 9 height 14
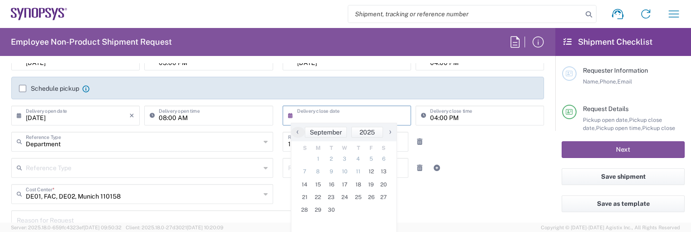
click at [349, 118] on input "text" at bounding box center [349, 115] width 104 height 16
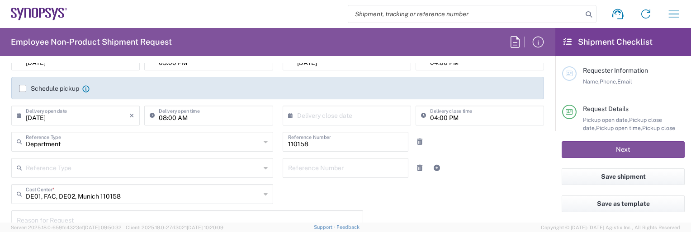
click at [288, 114] on icon at bounding box center [292, 116] width 9 height 14
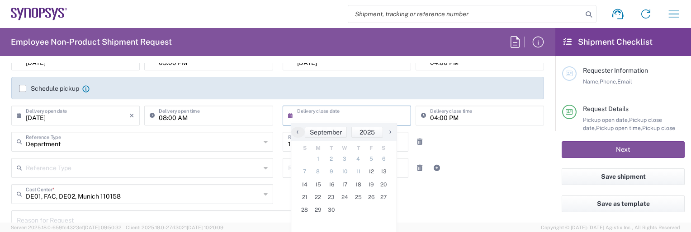
click at [468, 142] on div "Department Reference Type Department Customer Ref Invoice Number Purchase Order…" at bounding box center [278, 145] width 542 height 26
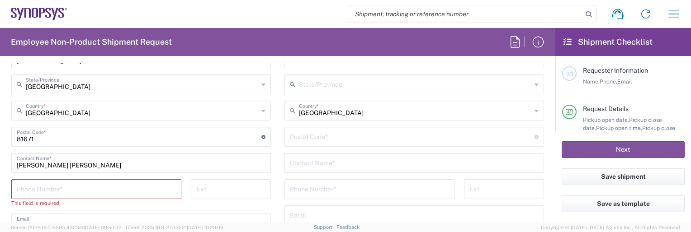
scroll to position [588, 0]
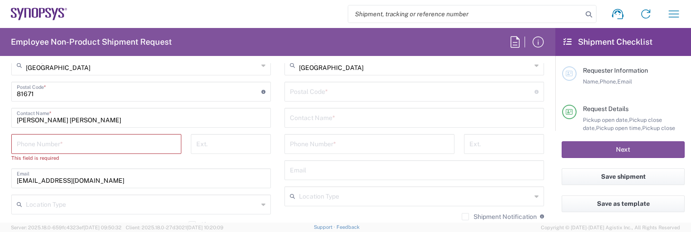
click at [66, 143] on input "tel" at bounding box center [96, 144] width 159 height 16
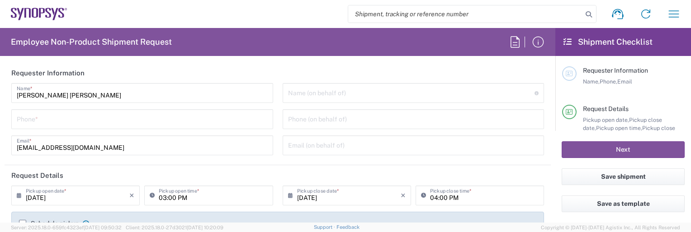
scroll to position [0, 0]
type input "00498954796414"
click at [516, 126] on span "Pickup open time," at bounding box center [619, 128] width 46 height 7
click at [516, 107] on div at bounding box center [569, 112] width 14 height 14
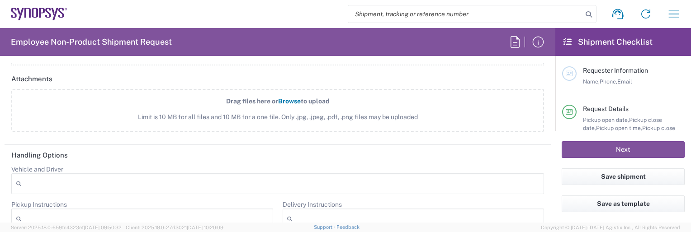
scroll to position [1226, 0]
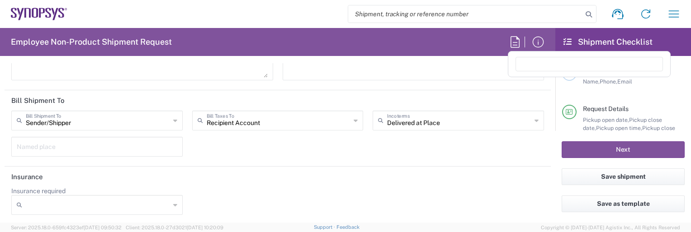
click at [516, 40] on icon at bounding box center [515, 42] width 14 height 14
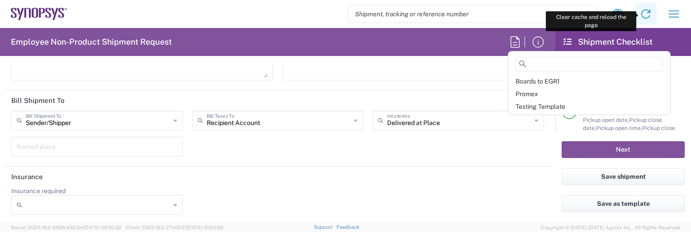
click at [516, 17] on icon at bounding box center [645, 13] width 9 height 9
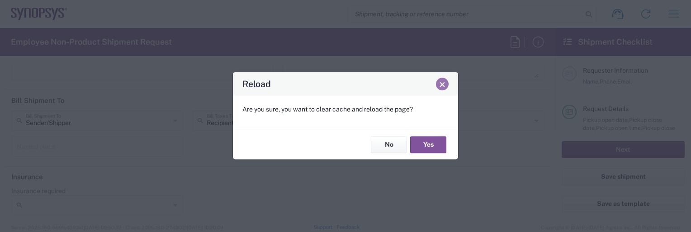
click at [440, 83] on span "Close" at bounding box center [442, 84] width 6 height 6
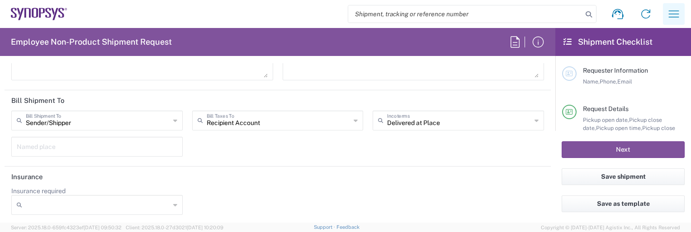
click at [516, 12] on icon "button" at bounding box center [673, 14] width 14 height 14
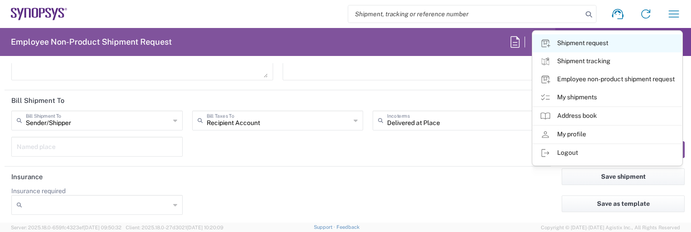
click at [516, 42] on link "Shipment request" at bounding box center [607, 43] width 149 height 18
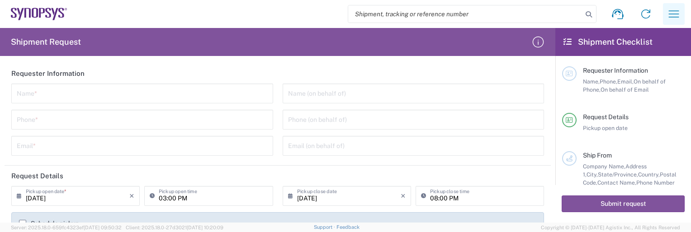
click at [516, 13] on icon "button" at bounding box center [673, 14] width 14 height 14
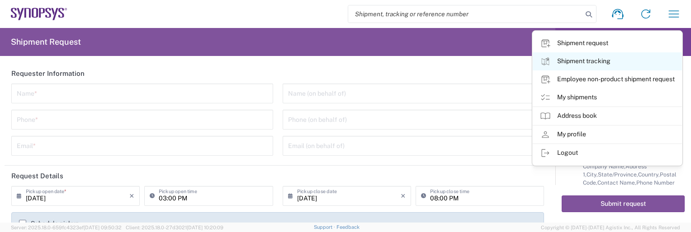
click at [516, 61] on link "Shipment tracking" at bounding box center [607, 61] width 149 height 18
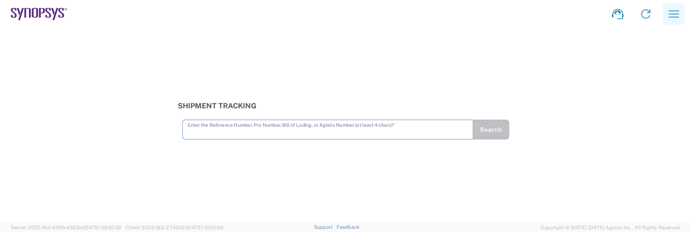
click at [516, 12] on icon "button" at bounding box center [673, 14] width 14 height 14
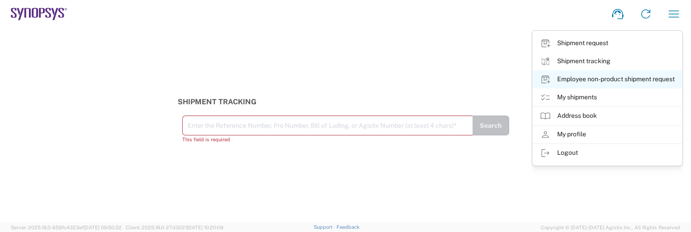
click at [516, 80] on link "Employee non-product shipment request" at bounding box center [607, 80] width 149 height 18
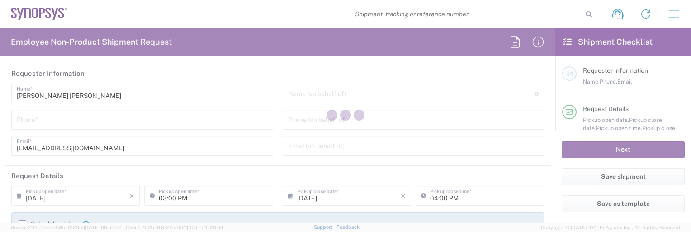
type input "DE01, FAC, DE02, Munich 110158"
type input "[GEOGRAPHIC_DATA]"
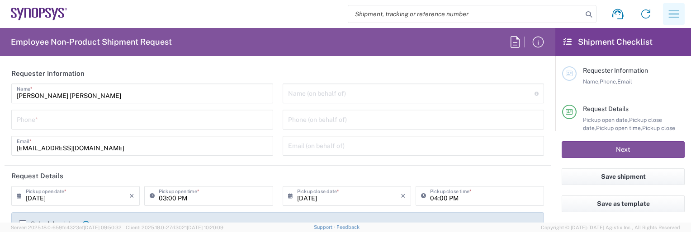
click at [516, 14] on icon "button" at bounding box center [674, 13] width 10 height 7
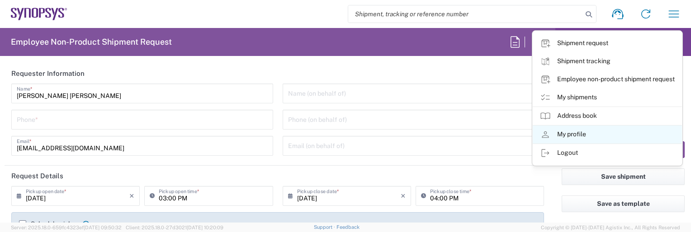
click at [516, 133] on link "My profile" at bounding box center [607, 135] width 149 height 18
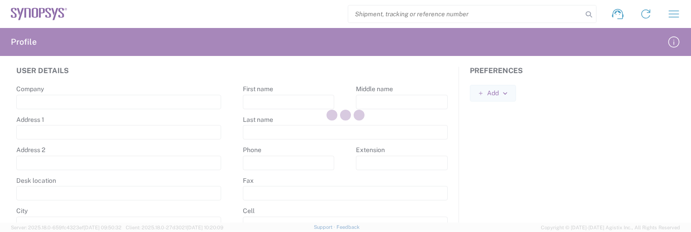
type input "[STREET_ADDRESS][PERSON_NAME]"
type input "[GEOGRAPHIC_DATA]"
select select
select select "DE"
type input "81671"
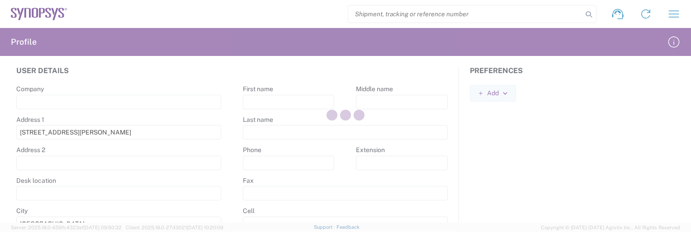
type input "[PERSON_NAME]"
type input "Matei"
type input "[EMAIL_ADDRESS][DOMAIN_NAME]"
select select
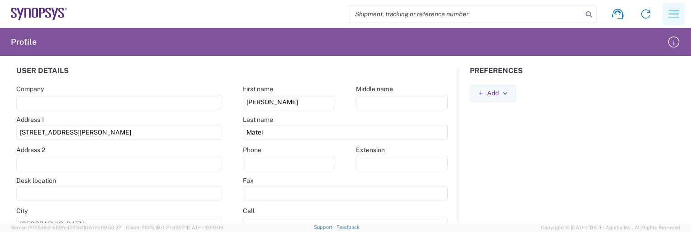
click at [516, 14] on icon "button" at bounding box center [673, 14] width 14 height 14
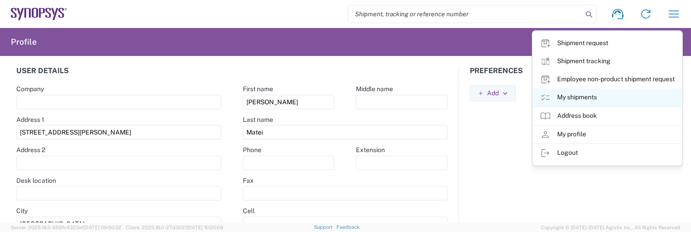
click at [516, 95] on icon at bounding box center [545, 97] width 11 height 11
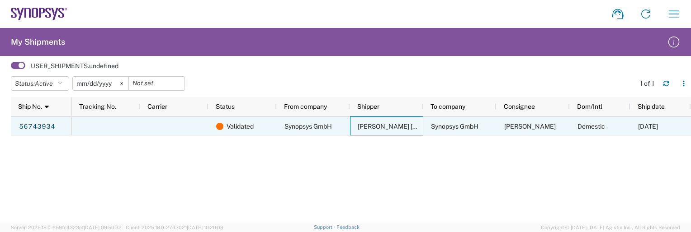
click at [373, 127] on span "[PERSON_NAME] [PERSON_NAME]" at bounding box center [410, 126] width 104 height 7
click at [516, 127] on div "Domestic" at bounding box center [600, 126] width 61 height 19
click at [119, 121] on div at bounding box center [106, 126] width 68 height 19
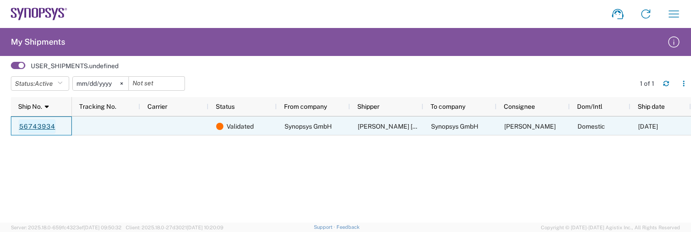
click at [35, 122] on link "56743934" at bounding box center [37, 126] width 37 height 14
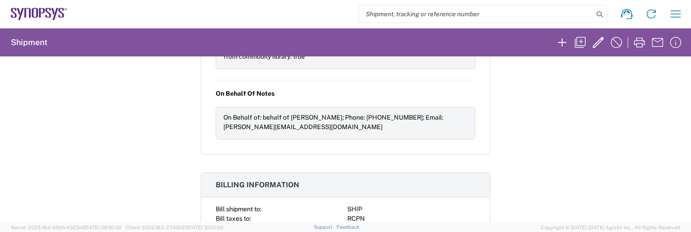
scroll to position [882, 0]
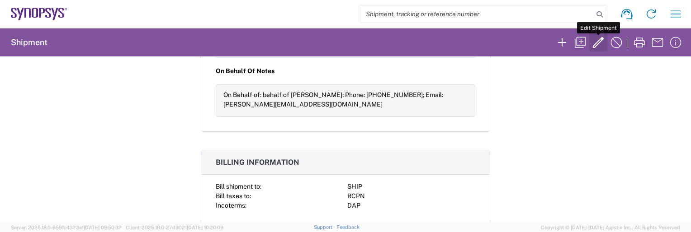
click at [516, 38] on icon "button" at bounding box center [598, 42] width 14 height 14
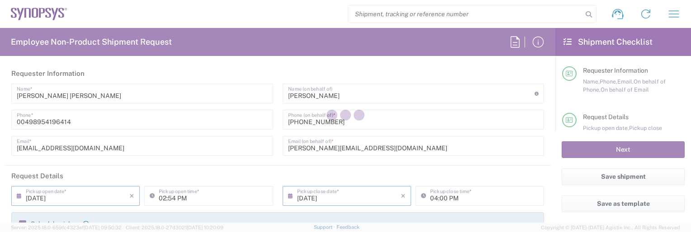
type input "[GEOGRAPHIC_DATA]"
type input "Cardboard Box(es)"
type input "DE01, CIO IT, ECIS7 110703"
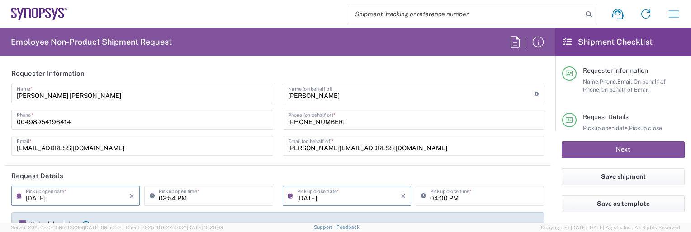
scroll to position [45, 0]
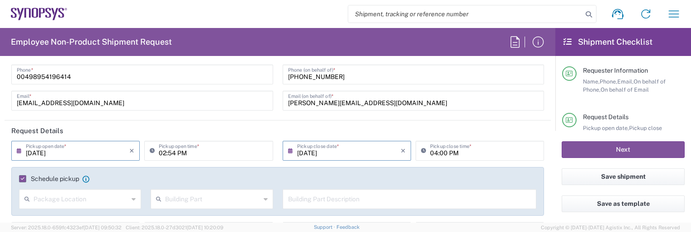
click at [165, 154] on input "02:54 PM" at bounding box center [213, 150] width 109 height 16
click at [174, 152] on input "02:54 PM" at bounding box center [213, 150] width 109 height 16
click at [163, 151] on input "02:00 PM" at bounding box center [213, 150] width 109 height 16
click at [181, 154] on input "08:00 PM" at bounding box center [213, 150] width 109 height 16
type input "08:00 AM"
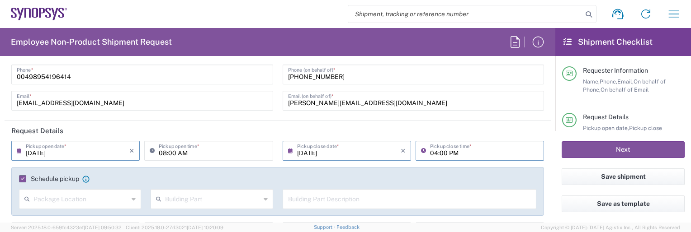
click at [447, 153] on input "04:00 PM" at bounding box center [484, 150] width 109 height 16
click at [299, 176] on agx-checkbox-control "Schedule pickup When scheduling a pickup please be sure to meet the following c…" at bounding box center [277, 179] width 517 height 8
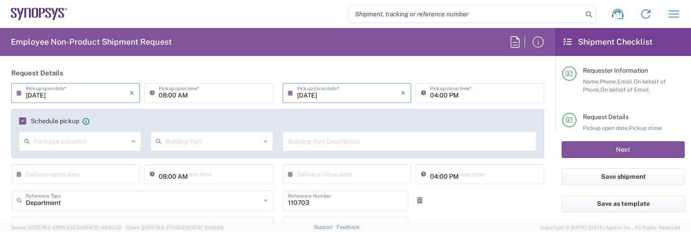
scroll to position [136, 0]
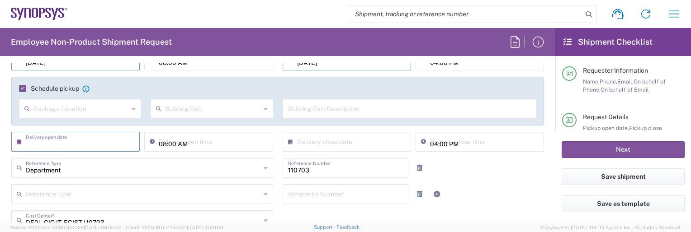
click at [59, 144] on input "text" at bounding box center [78, 141] width 104 height 16
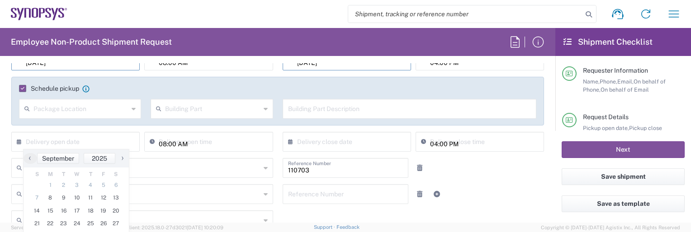
click at [516, 181] on div "Department Reference Type Department Customer Ref Invoice Number Purchase Order…" at bounding box center [278, 171] width 542 height 26
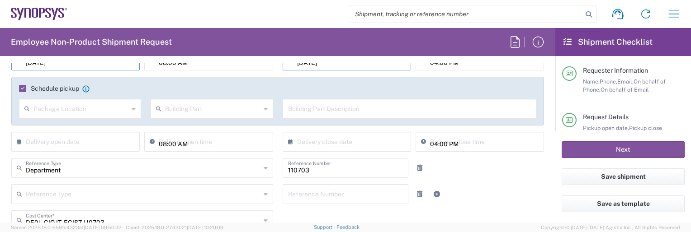
scroll to position [181, 0]
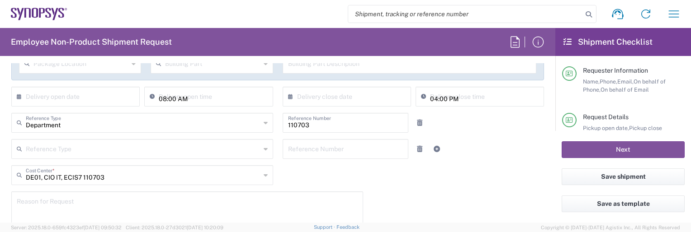
click at [264, 147] on icon at bounding box center [266, 149] width 4 height 14
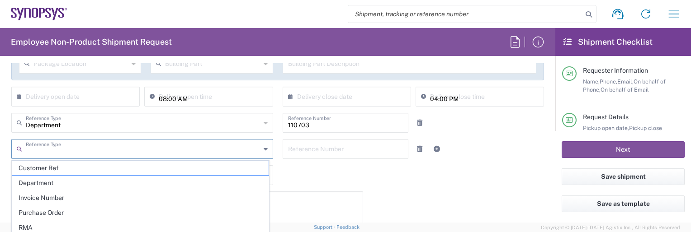
click at [488, 162] on div "Reference Type Customer Ref Department Invoice Number Purchase Order RMA Refere…" at bounding box center [278, 152] width 542 height 26
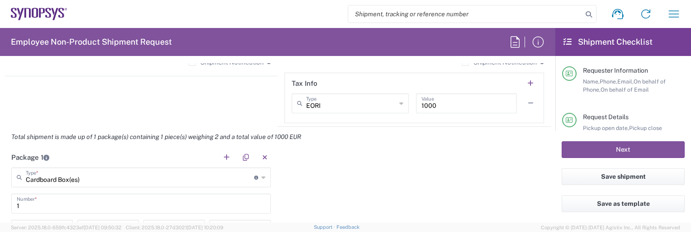
scroll to position [814, 0]
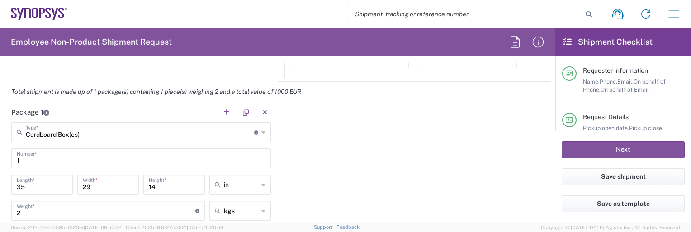
click at [261, 131] on icon at bounding box center [263, 132] width 4 height 14
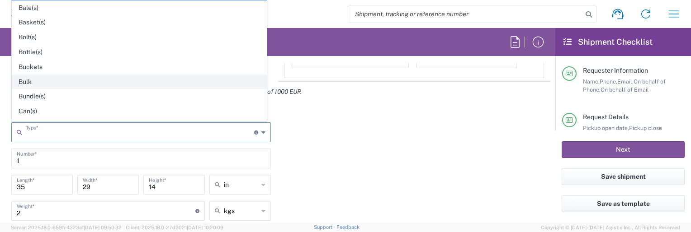
scroll to position [45, 0]
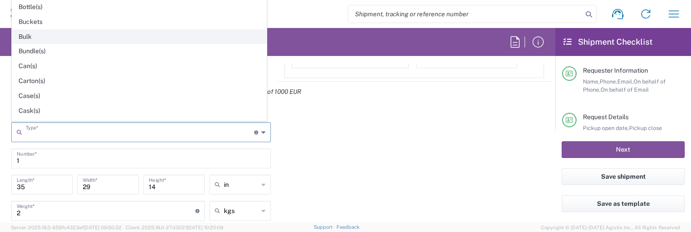
click at [176, 77] on span "Carton(s)" at bounding box center [139, 81] width 254 height 14
type input "Carton(s)"
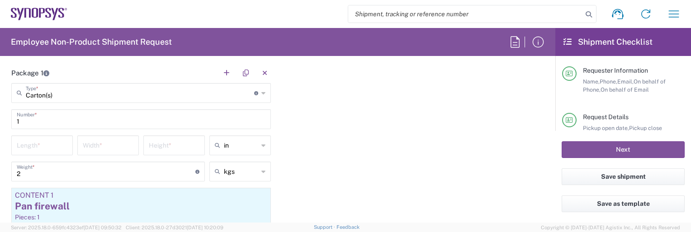
scroll to position [859, 0]
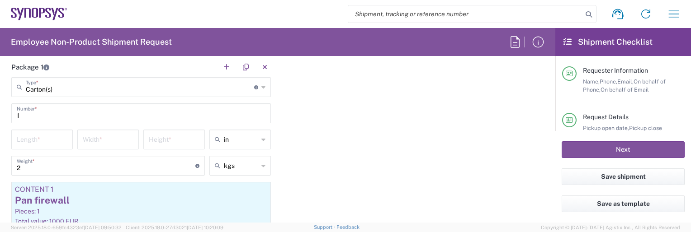
click at [50, 138] on input "number" at bounding box center [42, 139] width 51 height 16
type input "30"
type input "35"
type input "14"
click at [263, 137] on div "in" at bounding box center [239, 140] width 61 height 20
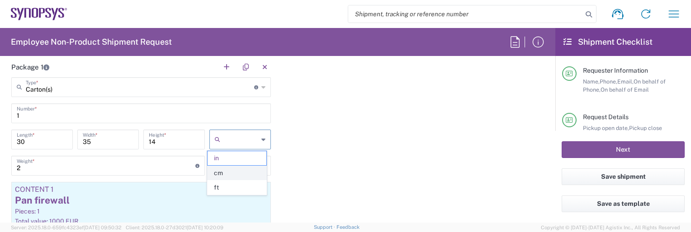
click at [241, 173] on span "cm" at bounding box center [237, 173] width 59 height 14
type input "76.2"
type input "88.9"
type input "35.56"
type input "cm"
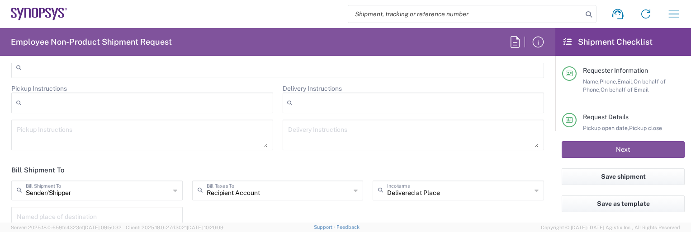
scroll to position [1306, 0]
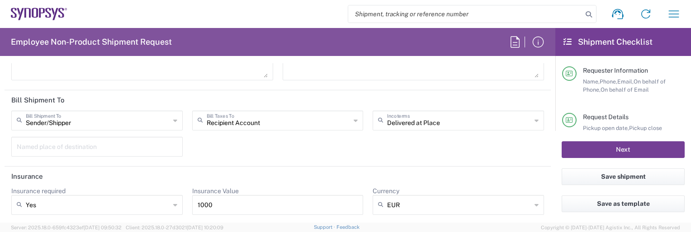
click at [516, 146] on button "Next" at bounding box center [623, 150] width 123 height 17
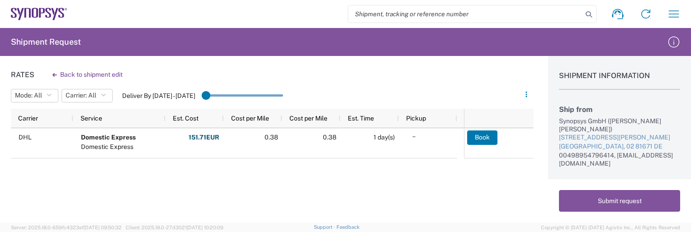
drag, startPoint x: 210, startPoint y: 96, endPoint x: 245, endPoint y: 97, distance: 34.8
click at [245, 97] on input "range" at bounding box center [242, 96] width 81 height 14
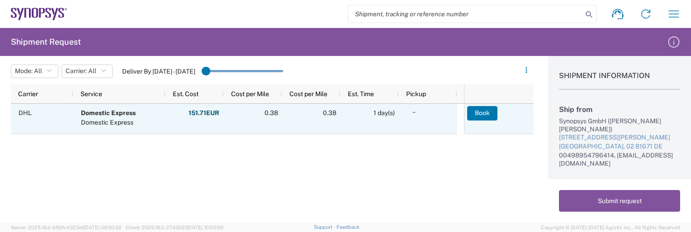
click at [373, 112] on span "1 day(s)" at bounding box center [383, 112] width 21 height 7
click at [383, 128] on div "1 day(s)" at bounding box center [369, 119] width 58 height 30
click at [17, 108] on div "DHL" at bounding box center [42, 119] width 62 height 30
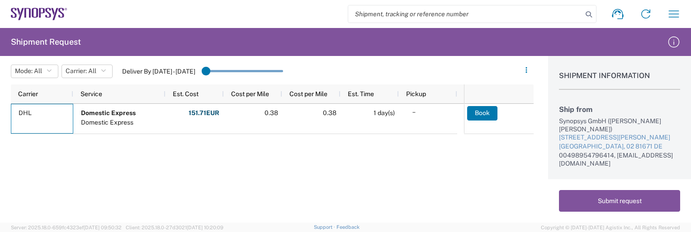
click at [121, 79] on agx-table-filter-chips "Mode: All All SMAL Carrier: All All DHL Deliver By [DATE] - [DATE]" at bounding box center [263, 75] width 505 height 22
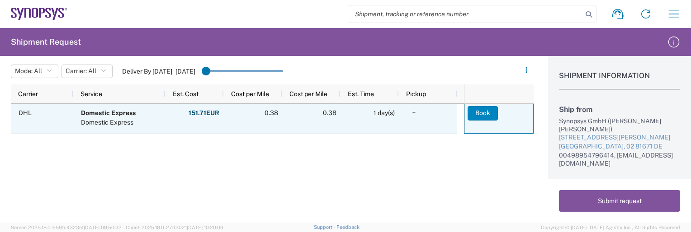
click at [478, 114] on button "Book" at bounding box center [482, 113] width 30 height 14
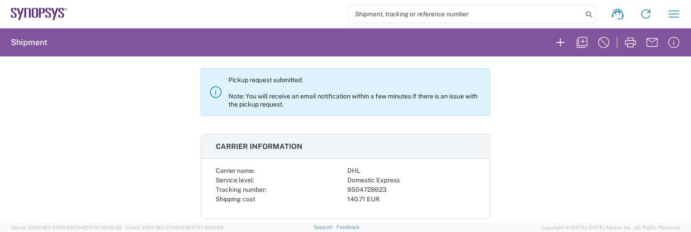
scroll to position [49, 0]
click at [516, 153] on div "Shipment 56743934 Google Maps Pickup request submitted. Note: You will receive …" at bounding box center [345, 140] width 691 height 166
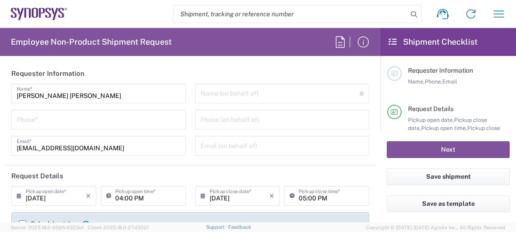
type input "DE01, FAC, DE02, Munich 110158"
type input "Department"
type input "Delivered at Place"
type input "[GEOGRAPHIC_DATA]"
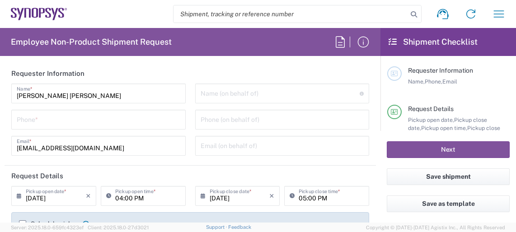
type input "[GEOGRAPHIC_DATA]"
click at [118, 126] on input "tel" at bounding box center [99, 119] width 164 height 16
type input "[GEOGRAPHIC_DATA] DE24"
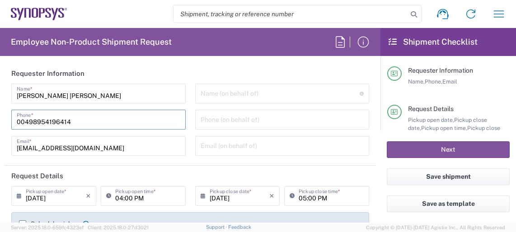
type input "00498954196414"
click at [222, 98] on input "text" at bounding box center [281, 93] width 160 height 16
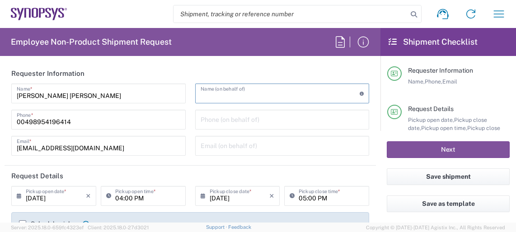
click at [206, 92] on input "text" at bounding box center [281, 93] width 160 height 16
paste input "[PERSON_NAME]"
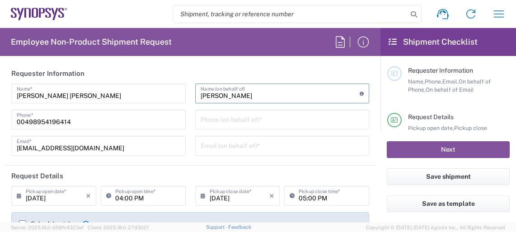
type input "[PERSON_NAME]"
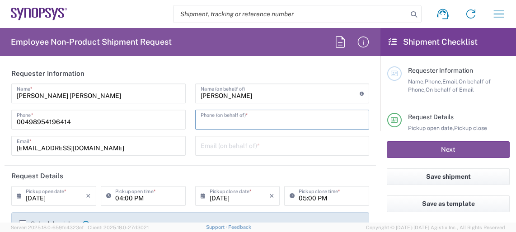
click at [240, 116] on input "tel" at bounding box center [283, 119] width 164 height 16
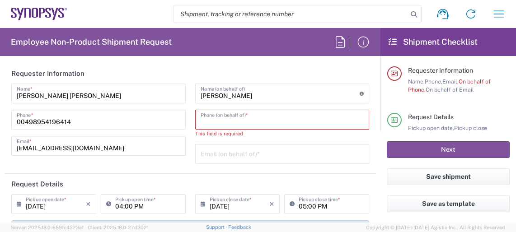
click at [217, 123] on input "tel" at bounding box center [283, 119] width 164 height 16
drag, startPoint x: 217, startPoint y: 123, endPoint x: 203, endPoint y: 120, distance: 13.6
click at [203, 120] on input "tel" at bounding box center [283, 119] width 164 height 16
paste input "+49.89.54196414"
click at [210, 119] on input "+49.89.54196414" at bounding box center [283, 119] width 164 height 16
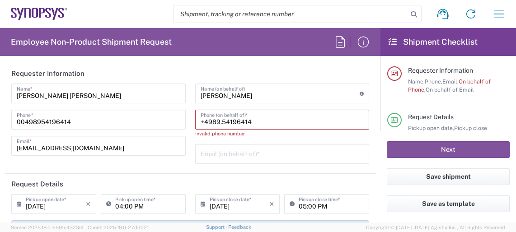
click at [218, 121] on input "+4989.54196414" at bounding box center [283, 119] width 164 height 16
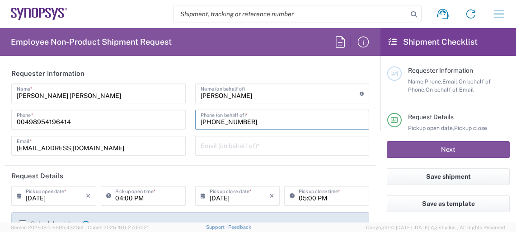
type input "+498954196414"
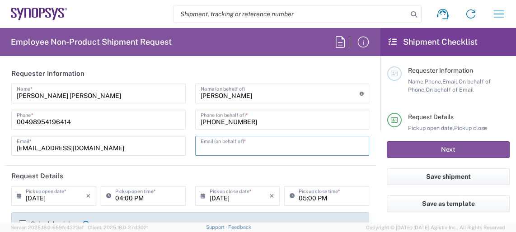
click at [217, 144] on input "text" at bounding box center [283, 145] width 164 height 16
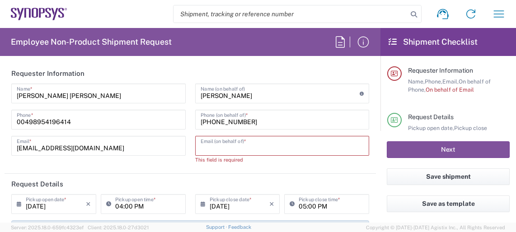
click at [214, 147] on input "text" at bounding box center [283, 145] width 164 height 16
paste input "[PERSON_NAME][EMAIL_ADDRESS][DOMAIN_NAME]"
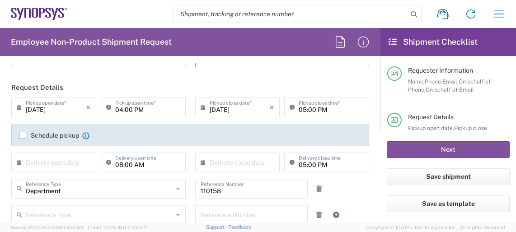
scroll to position [90, 0]
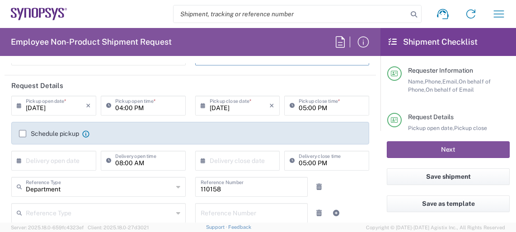
type input "[PERSON_NAME][EMAIL_ADDRESS][DOMAIN_NAME]"
click at [121, 107] on input "04:00 PM" at bounding box center [147, 105] width 65 height 16
click at [137, 107] on input "08:00 PM" at bounding box center [147, 105] width 65 height 16
type input "08:00 AM"
click at [302, 106] on input "05:00 PM" at bounding box center [331, 105] width 65 height 16
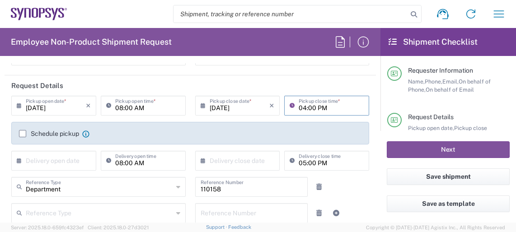
type input "04:00 PM"
click at [23, 133] on label "Schedule pickup" at bounding box center [49, 133] width 60 height 7
click at [23, 134] on input "Schedule pickup" at bounding box center [23, 134] width 0 height 0
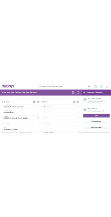
scroll to position [452, 0]
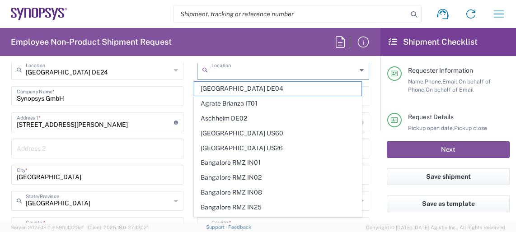
click at [217, 69] on input "text" at bounding box center [284, 69] width 145 height 16
type input "E"
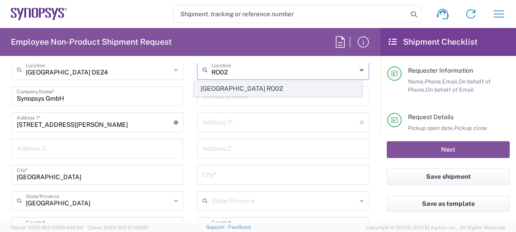
click at [217, 88] on span "[GEOGRAPHIC_DATA] RO02" at bounding box center [277, 89] width 167 height 14
type input "[GEOGRAPHIC_DATA] RO02"
type input "Synopsys Romania S.r.l."
type input "Str. Dr. Victor Deleu nr 1"
type input "Cluj-Napoca"
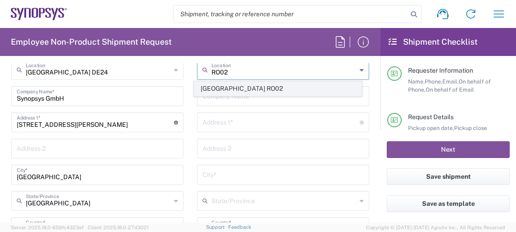
type input "[GEOGRAPHIC_DATA]"
type input "400112"
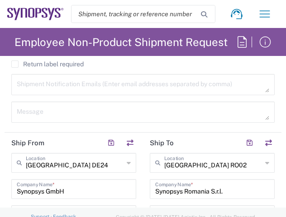
scroll to position [723, 0]
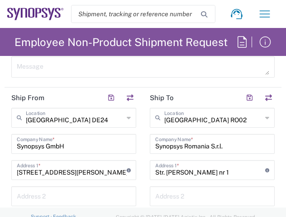
click at [265, 117] on icon at bounding box center [267, 118] width 4 height 14
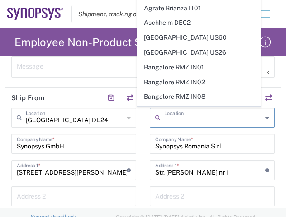
paste input "District 6 Bucharest"
type input "District 6 Bucharest"
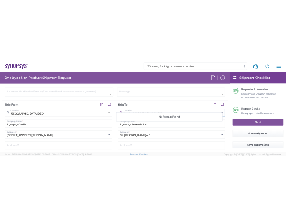
scroll to position [407, 0]
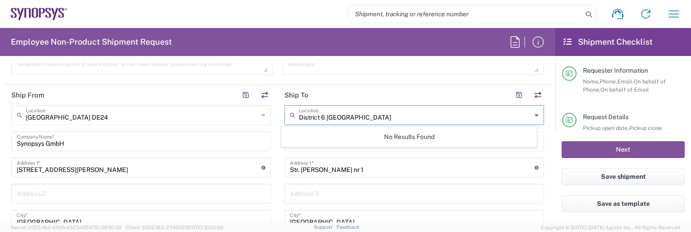
drag, startPoint x: 325, startPoint y: 118, endPoint x: 286, endPoint y: 120, distance: 39.4
click at [286, 120] on div "District 6 Bucharest Location" at bounding box center [414, 115] width 260 height 20
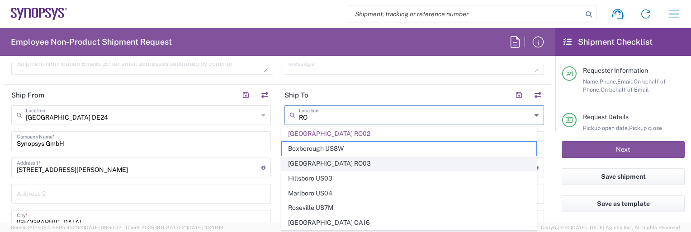
click at [307, 160] on span "[GEOGRAPHIC_DATA] RO03" at bounding box center [409, 164] width 254 height 14
type input "[GEOGRAPHIC_DATA] RO03"
type input "Synopsys Romania S.r.l"
type input "No. 32, Calea Dorobantilor,"
type input "District 1"
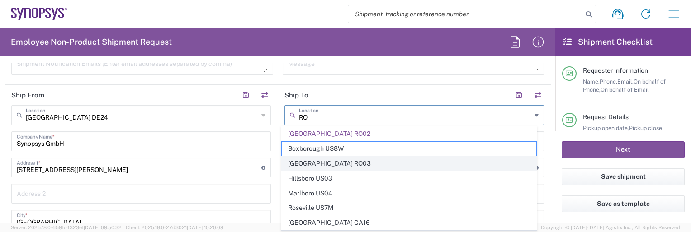
type input "Bucharest"
type input "București"
type input "010553"
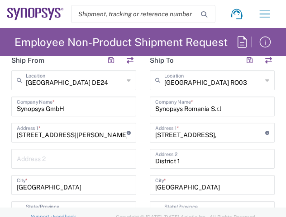
scroll to position [769, 0]
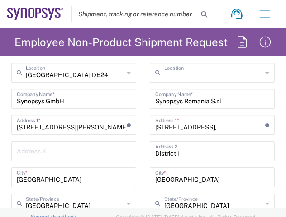
click at [208, 71] on input "text" at bounding box center [213, 72] width 98 height 16
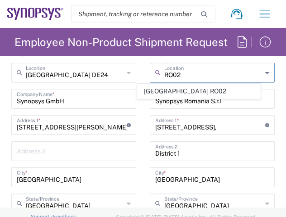
click at [193, 74] on input "RO02" at bounding box center [213, 72] width 98 height 16
type input "RO02"
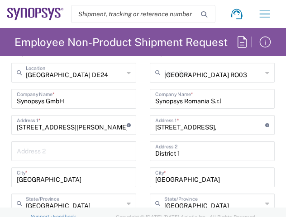
click at [193, 73] on input "[GEOGRAPHIC_DATA] RO03" at bounding box center [213, 72] width 98 height 16
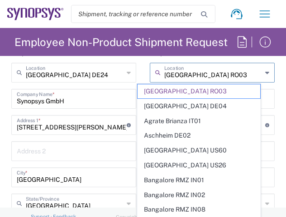
drag, startPoint x: 212, startPoint y: 73, endPoint x: 113, endPoint y: 74, distance: 99.0
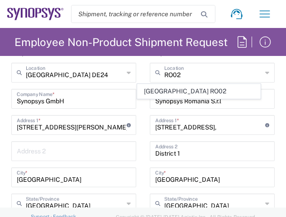
click at [265, 71] on icon at bounding box center [267, 73] width 4 height 14
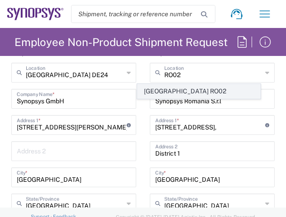
click at [179, 87] on span "[GEOGRAPHIC_DATA] RO02" at bounding box center [198, 92] width 123 height 14
type input "[GEOGRAPHIC_DATA] RO02"
type input "Synopsys Romania S.r.l."
type input "Str. Dr. Victor Deleu nr 1"
type input "Cluj-Napoca"
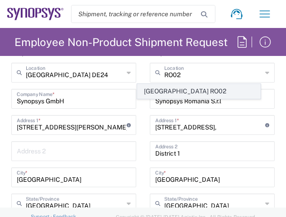
type input "400112"
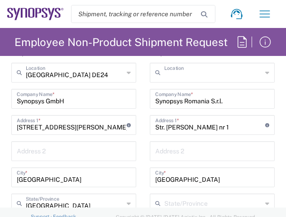
click at [186, 74] on input "text" at bounding box center [213, 72] width 98 height 16
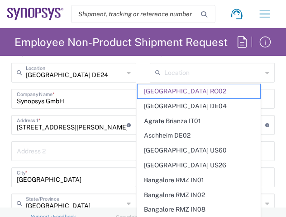
click at [167, 68] on input "text" at bounding box center [213, 72] width 98 height 16
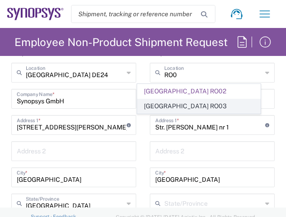
click at [187, 106] on span "[GEOGRAPHIC_DATA] RO03" at bounding box center [198, 106] width 123 height 14
type input "[GEOGRAPHIC_DATA] RO03"
type input "Synopsys Romania S.r.l"
type input "No. 32, Calea Dorobantilor,"
type input "District 1"
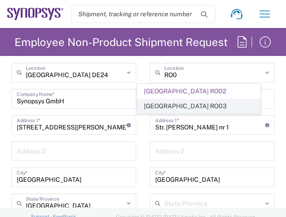
type input "Bucharest"
type input "București"
type input "010553"
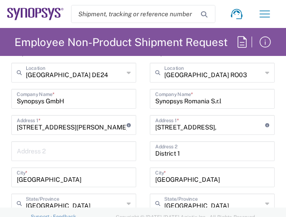
click at [177, 151] on input "District 1" at bounding box center [212, 151] width 114 height 16
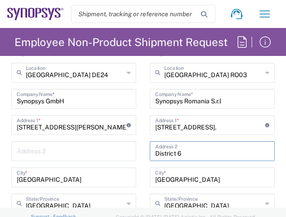
type input "District 6"
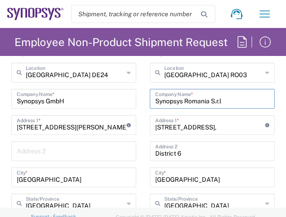
click at [222, 102] on input "Synopsys Romania S.r.l" at bounding box center [212, 98] width 114 height 16
type input "Synopsys Romania S.r.l 6L"
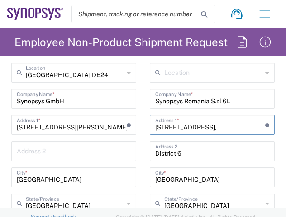
drag, startPoint x: 214, startPoint y: 126, endPoint x: 109, endPoint y: 135, distance: 104.8
drag, startPoint x: 223, startPoint y: 127, endPoint x: 126, endPoint y: 127, distance: 97.2
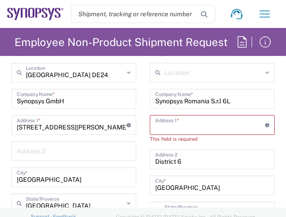
paste input "luliu Maniu Boulevard Campus 6.1 Building, floor 1 & 2"
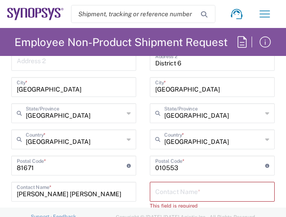
scroll to position [904, 0]
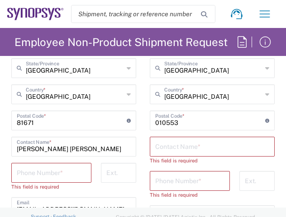
type input "luliu Maniu Boulevard Campus 6.1 Building, floor 1 & 2"
paste input "Doru Dramba"
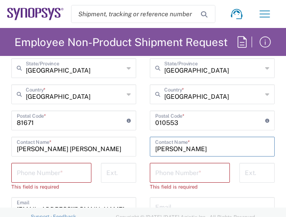
type input "Doru Dramba"
click at [155, 174] on input "tel" at bounding box center [189, 173] width 69 height 16
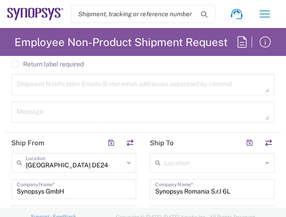
scroll to position [723, 0]
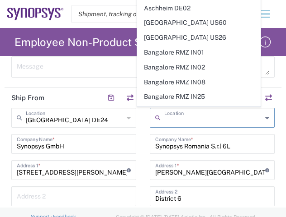
click at [222, 114] on input "text" at bounding box center [213, 117] width 98 height 16
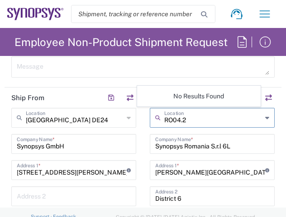
type input "RO04.2"
click at [236, 134] on div "Synopsys Romania S.r.l 6L Company Name *" at bounding box center [212, 144] width 125 height 20
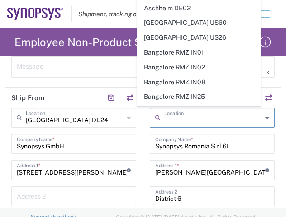
click at [228, 118] on input "text" at bounding box center [213, 117] width 98 height 16
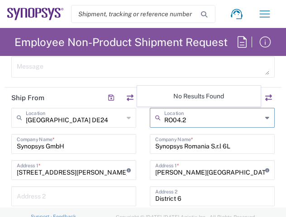
type input "RO04.2"
click at [252, 142] on input "Synopsys Romania S.r.l 6L" at bounding box center [212, 144] width 114 height 16
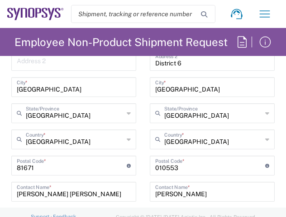
scroll to position [949, 0]
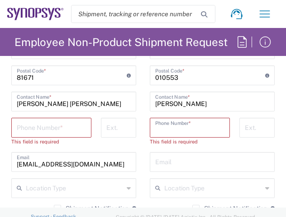
click at [165, 128] on input "tel" at bounding box center [189, 127] width 69 height 16
paste input "+40729113869"
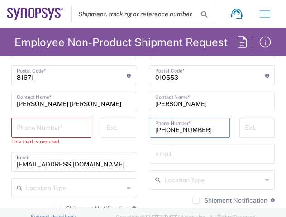
type input "+40729113869"
click at [159, 155] on input "text" at bounding box center [212, 154] width 114 height 16
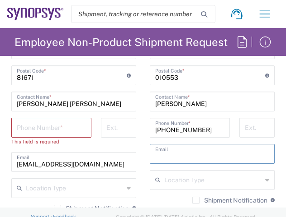
click at [159, 154] on input "text" at bounding box center [212, 154] width 114 height 16
paste input "doru@synopsys.com"
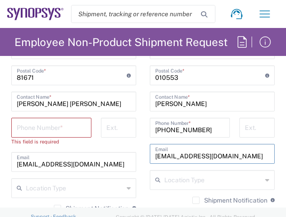
type input "doru@synopsys.com"
click at [256, 178] on div "Location Type" at bounding box center [212, 180] width 125 height 20
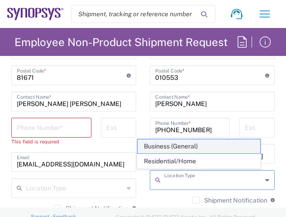
click at [245, 142] on span "Business (General)" at bounding box center [198, 147] width 123 height 14
type input "Business (General)"
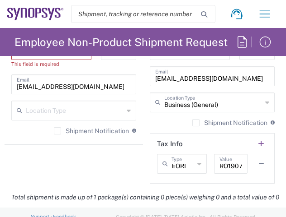
scroll to position [1040, 0]
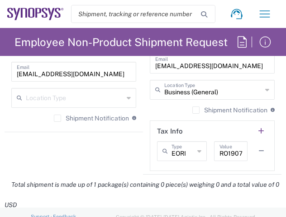
click at [127, 99] on icon at bounding box center [129, 98] width 4 height 14
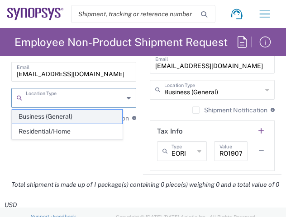
click at [87, 115] on span "Business (General)" at bounding box center [67, 117] width 110 height 14
type input "Business (General)"
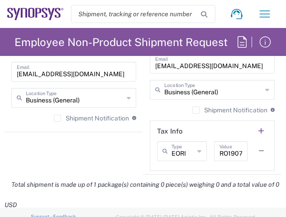
click at [197, 150] on icon at bounding box center [199, 151] width 4 height 14
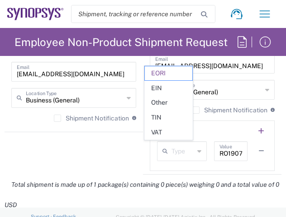
click at [210, 162] on div "Type EORI EIN Other TIN VAT RO19075535 Value" at bounding box center [212, 155] width 110 height 26
type input "EORI"
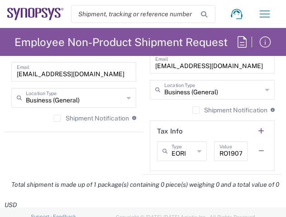
click at [220, 154] on input "RO19075535" at bounding box center [230, 151] width 23 height 16
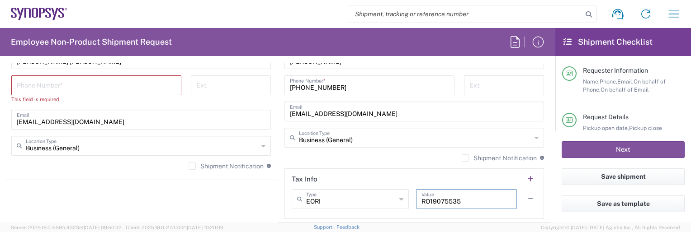
scroll to position [678, 0]
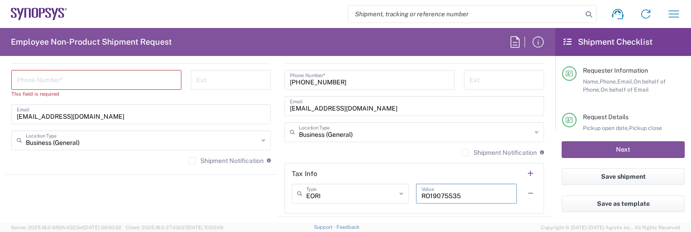
click at [81, 77] on input "tel" at bounding box center [96, 79] width 159 height 16
type input "08954796414"
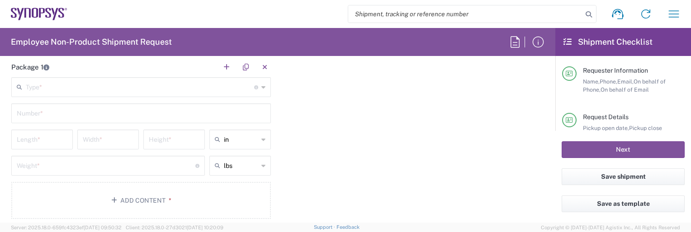
scroll to position [904, 0]
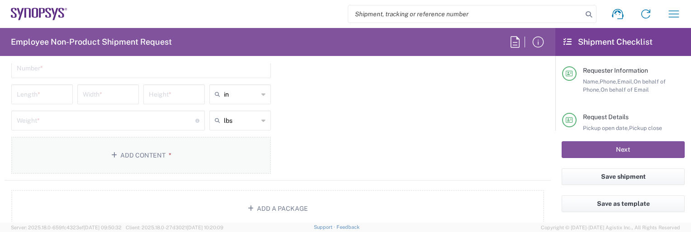
click at [163, 145] on button "Add Content *" at bounding box center [141, 155] width 260 height 37
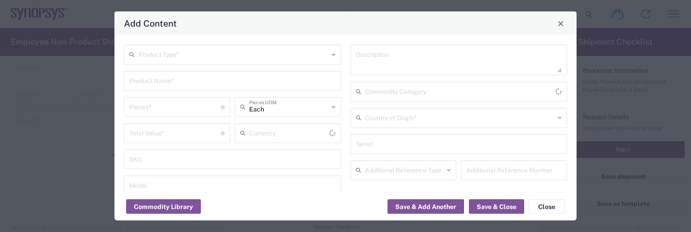
click at [145, 52] on input "text" at bounding box center [233, 54] width 190 height 16
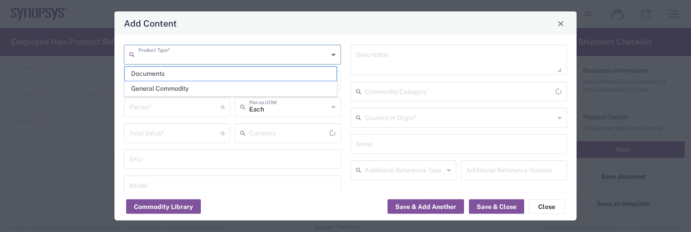
type input "US Dollar"
click at [331, 56] on icon at bounding box center [333, 54] width 4 height 14
click at [359, 206] on div "Commodity Library Save & Add Another Save & Close Close" at bounding box center [345, 207] width 462 height 28
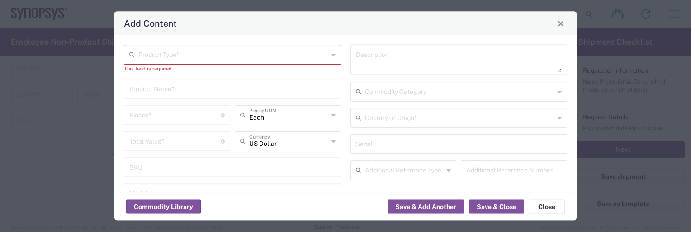
click at [331, 55] on icon at bounding box center [333, 54] width 4 height 14
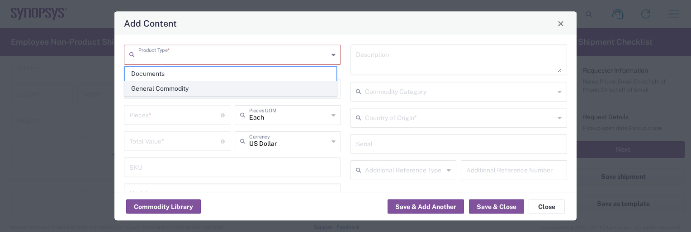
click at [292, 85] on span "General Commodity" at bounding box center [231, 89] width 212 height 14
type input "General Commodity"
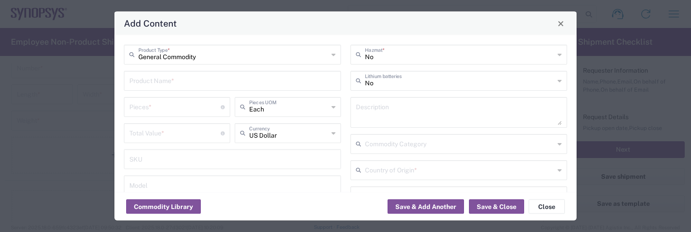
click at [216, 81] on input "text" at bounding box center [232, 80] width 206 height 16
paste input "Aruba Access Point"
type input "Aruba Access Point"
click at [148, 107] on input "number" at bounding box center [174, 107] width 91 height 16
type input "2"
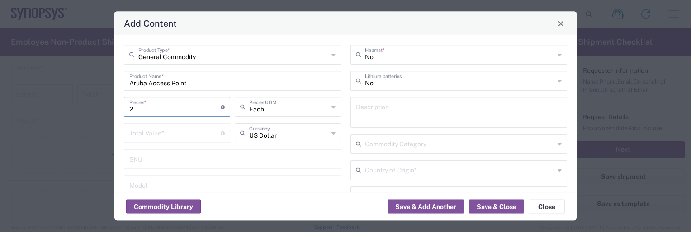
click at [331, 106] on icon at bounding box center [333, 107] width 4 height 14
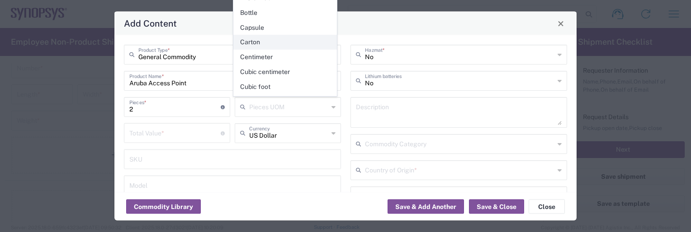
click at [288, 38] on span "Carton" at bounding box center [285, 42] width 103 height 14
type input "Carton"
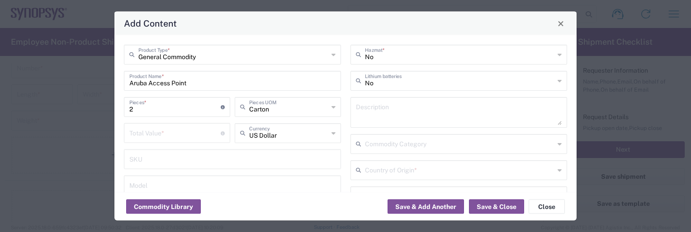
click at [331, 132] on icon at bounding box center [333, 133] width 4 height 14
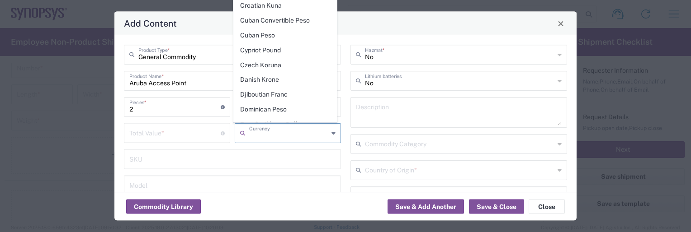
scroll to position [678, 0]
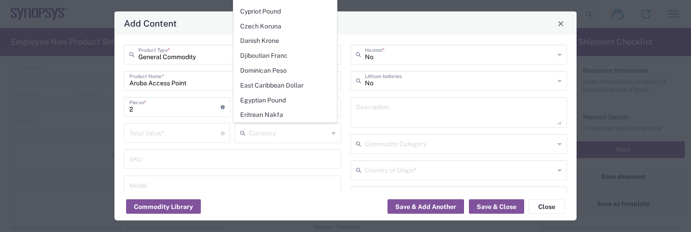
click at [259, 138] on span "Euro" at bounding box center [285, 145] width 103 height 14
type input "Euro"
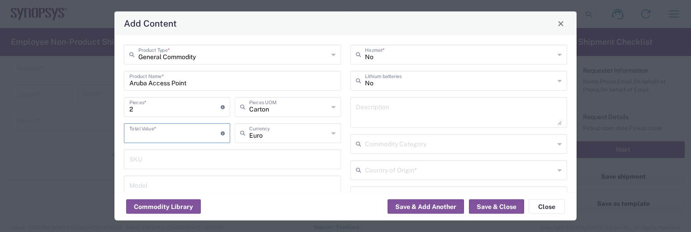
click at [197, 132] on input "number" at bounding box center [174, 133] width 91 height 16
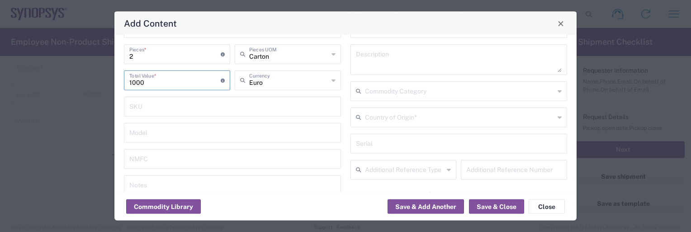
scroll to position [45, 0]
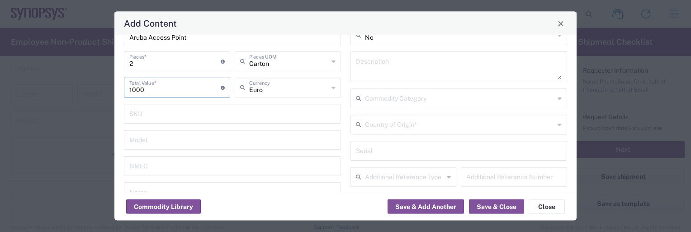
type input "1000"
click at [516, 125] on icon at bounding box center [559, 125] width 4 height 14
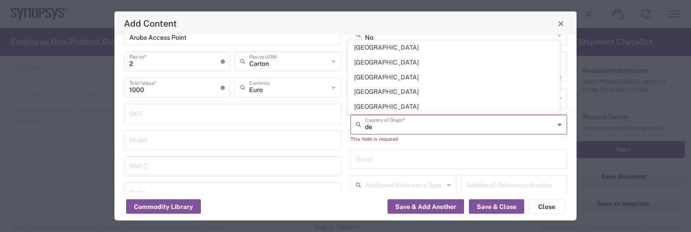
type input "d"
click at [516, 126] on icon at bounding box center [559, 125] width 4 height 14
click at [516, 124] on icon at bounding box center [559, 125] width 4 height 14
type input "g"
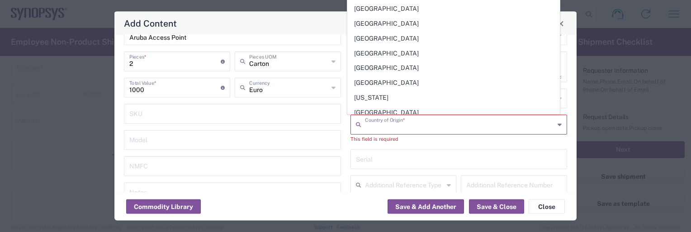
scroll to position [1130, 0]
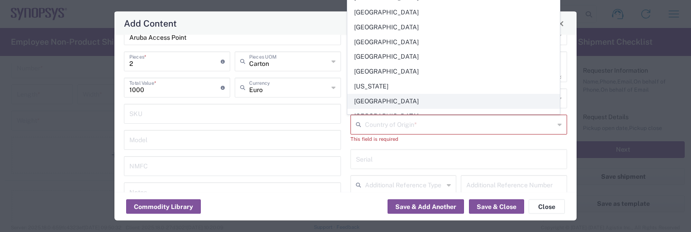
click at [434, 94] on span "[GEOGRAPHIC_DATA]" at bounding box center [454, 101] width 212 height 14
type input "[GEOGRAPHIC_DATA]"
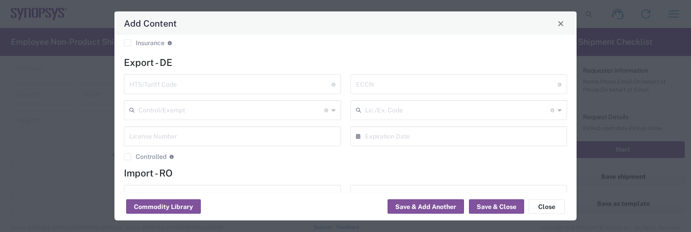
scroll to position [268, 0]
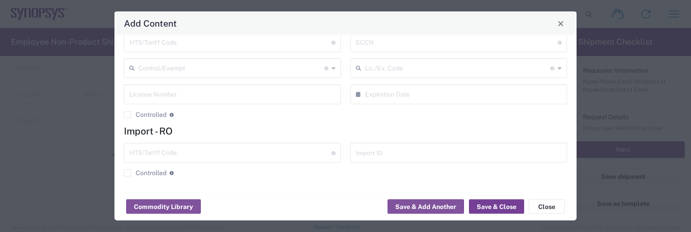
click at [490, 206] on button "Save & Close" at bounding box center [496, 207] width 55 height 14
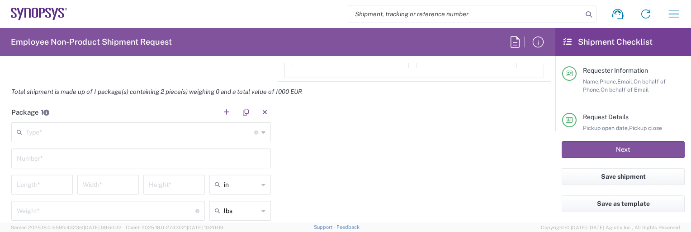
scroll to position [904, 0]
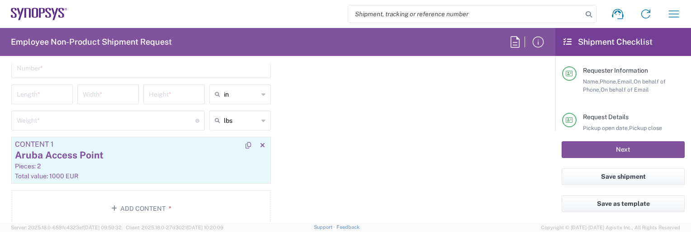
click at [53, 154] on div "Aruba Access Point" at bounding box center [141, 156] width 252 height 14
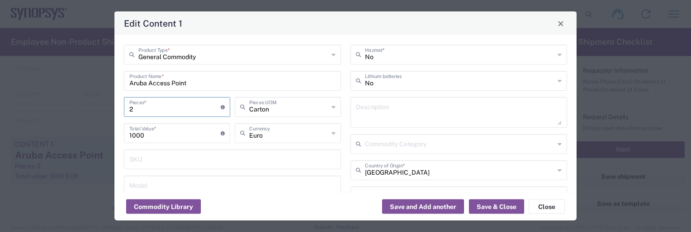
click at [146, 110] on input "2" at bounding box center [174, 107] width 91 height 16
type input "1"
click at [514, 207] on button "Save & Close" at bounding box center [496, 207] width 55 height 14
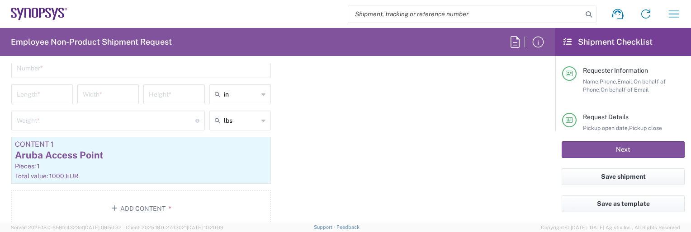
click at [29, 66] on input "text" at bounding box center [141, 68] width 249 height 16
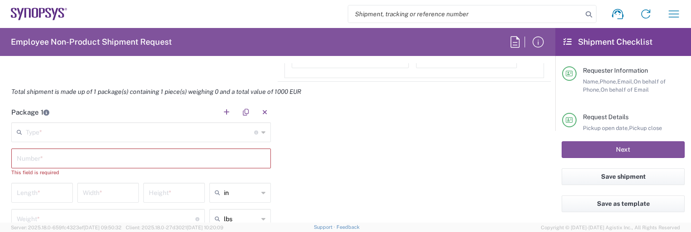
click at [263, 130] on div "Type * Material used to package goods" at bounding box center [141, 133] width 260 height 20
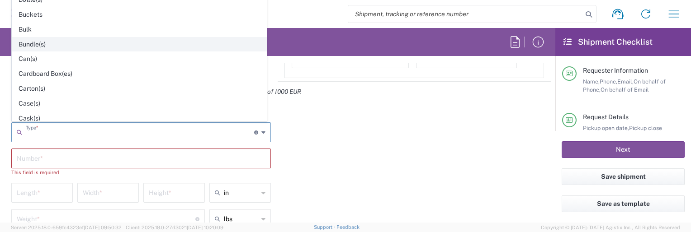
scroll to position [45, 0]
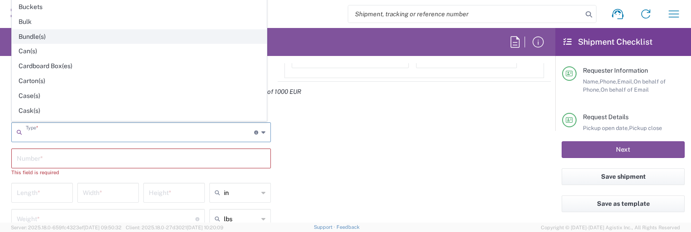
click at [170, 84] on span "Carton(s)" at bounding box center [139, 81] width 254 height 14
type input "Carton(s)"
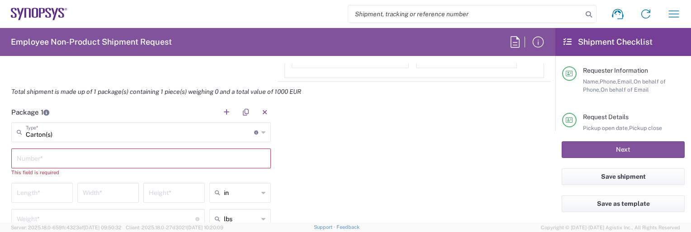
click at [32, 157] on input "text" at bounding box center [141, 158] width 249 height 16
type input "1"
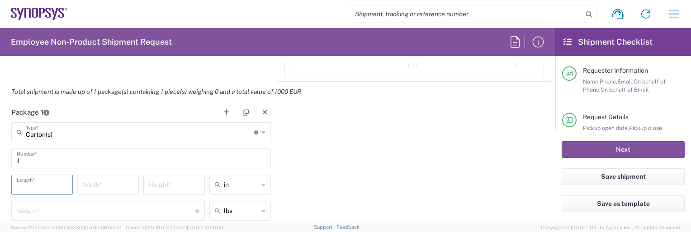
click at [27, 186] on input "number" at bounding box center [42, 184] width 51 height 16
type input "15"
click at [88, 181] on input "number" at bounding box center [108, 184] width 51 height 16
type input "19"
type input "13"
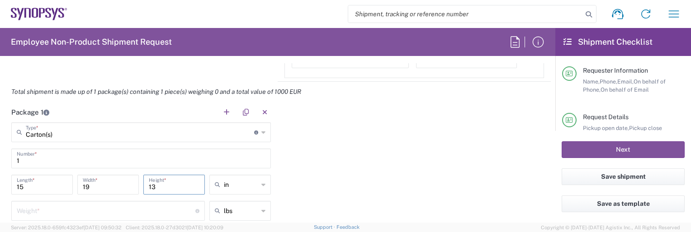
click at [262, 183] on div "in" at bounding box center [239, 185] width 61 height 20
click at [250, 151] on span "cm" at bounding box center [237, 151] width 59 height 14
type input "38.1"
type input "48.26"
type input "33.02"
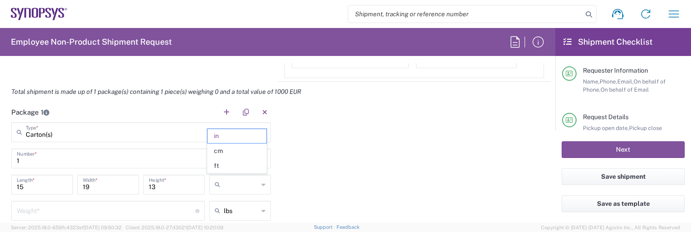
type input "cm"
click at [32, 211] on input "number" at bounding box center [106, 211] width 179 height 16
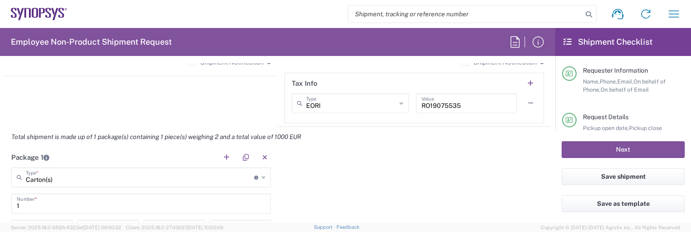
scroll to position [904, 0]
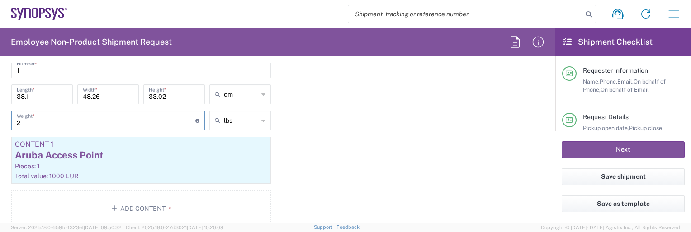
type input "2"
click at [261, 119] on icon at bounding box center [263, 120] width 4 height 14
click at [236, 154] on span "kgs" at bounding box center [237, 154] width 59 height 14
type input "0.91"
type input "kgs"
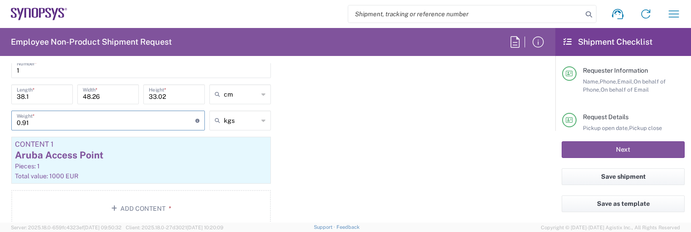
drag, startPoint x: 133, startPoint y: 120, endPoint x: -2, endPoint y: 92, distance: 137.7
click at [0, 92] on html "Shipment request Shipment tracking Employee non-product shipment request My shi…" at bounding box center [345, 116] width 691 height 232
type input "2"
click at [279, 124] on div "Package 1 Carton(s) Type * Material used to package goods Bale(s) Basket(s) Bol…" at bounding box center [278, 123] width 546 height 222
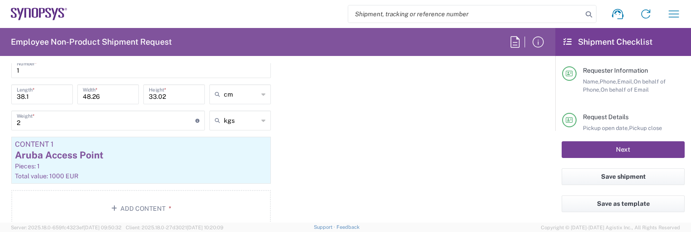
click at [516, 146] on button "Next" at bounding box center [623, 150] width 123 height 17
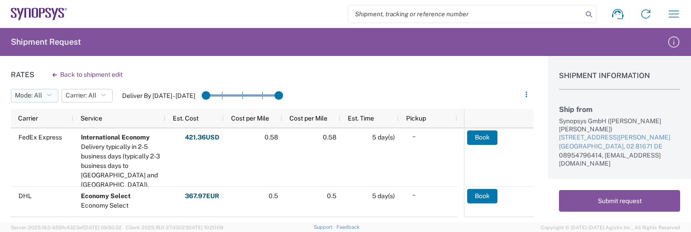
click at [43, 95] on button "Mode: All" at bounding box center [34, 96] width 47 height 14
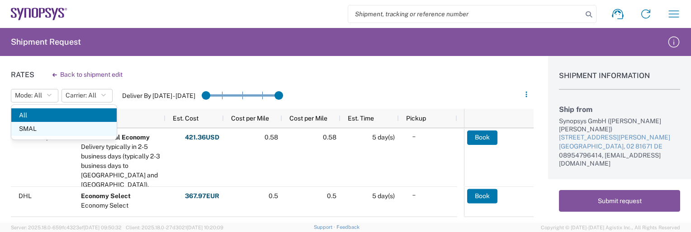
click at [42, 129] on span "SMAL" at bounding box center [63, 129] width 105 height 14
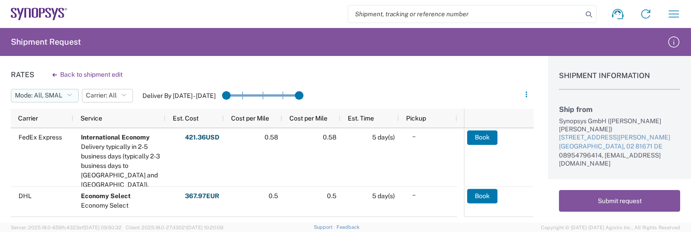
click at [70, 93] on icon "button" at bounding box center [69, 96] width 5 height 6
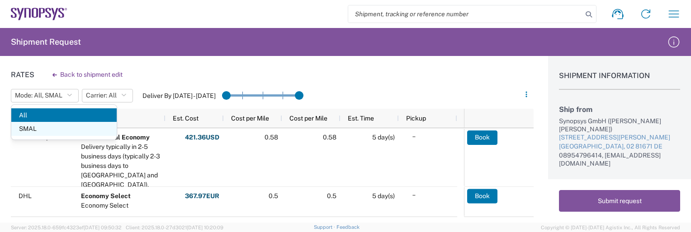
click at [55, 128] on span "SMAL" at bounding box center [63, 129] width 105 height 14
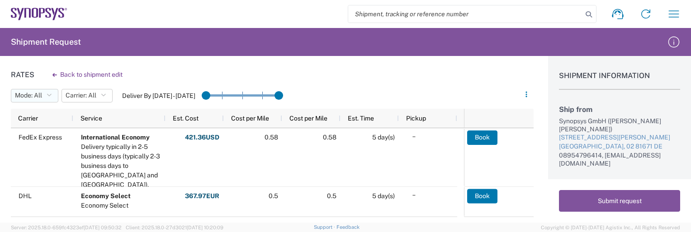
click at [49, 93] on icon "button" at bounding box center [49, 96] width 5 height 6
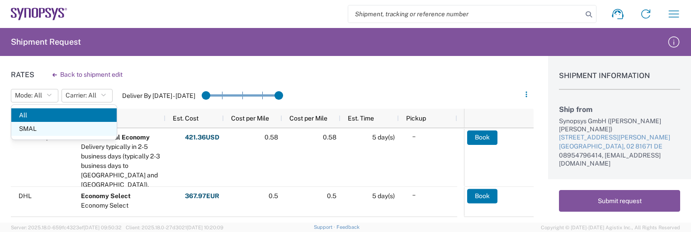
click at [29, 128] on span "SMAL" at bounding box center [63, 129] width 105 height 14
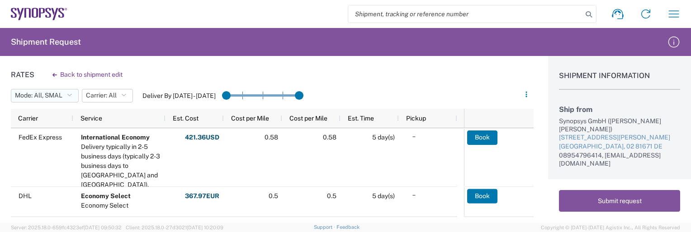
click at [71, 94] on icon "button" at bounding box center [69, 96] width 5 height 6
click at [56, 113] on span "All" at bounding box center [63, 116] width 105 height 14
click at [58, 93] on icon "button" at bounding box center [58, 96] width 5 height 6
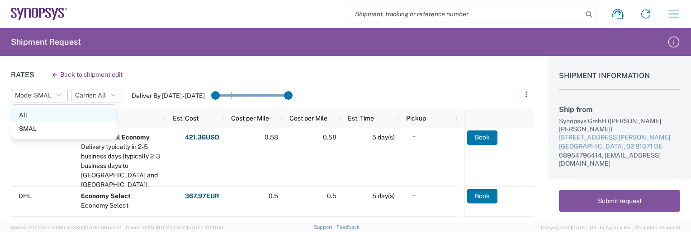
click at [55, 113] on span "All" at bounding box center [63, 116] width 105 height 14
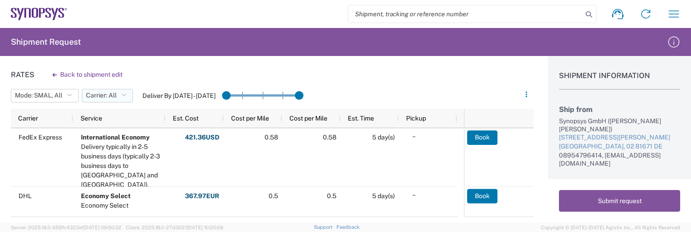
click at [125, 95] on icon "button" at bounding box center [123, 96] width 5 height 6
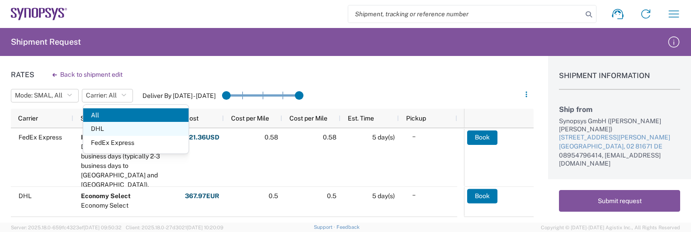
click at [116, 130] on span "DHL" at bounding box center [135, 129] width 105 height 14
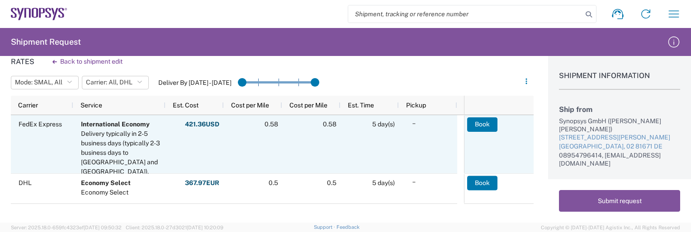
scroll to position [19, 0]
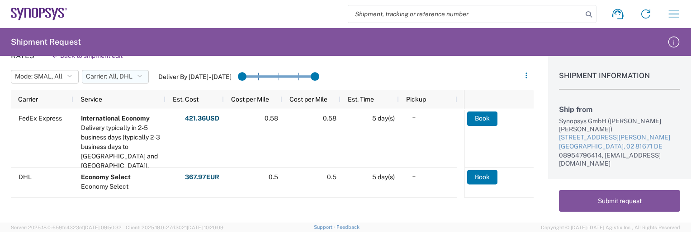
click at [142, 75] on icon "button" at bounding box center [139, 77] width 5 height 6
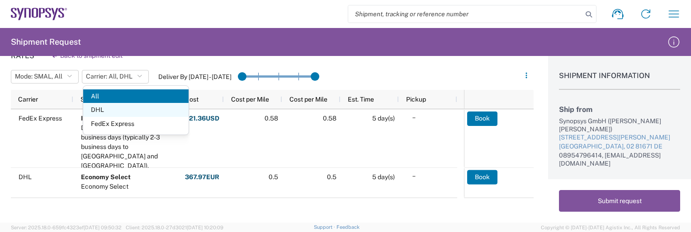
click at [140, 109] on span "DHL" at bounding box center [135, 110] width 105 height 14
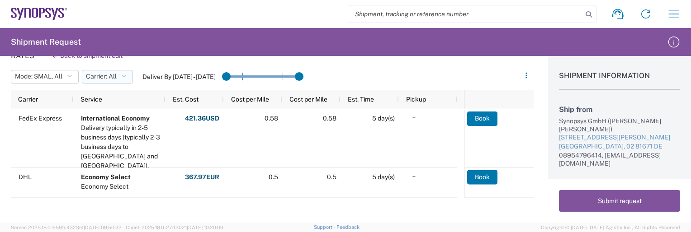
click at [125, 76] on icon "button" at bounding box center [123, 77] width 5 height 6
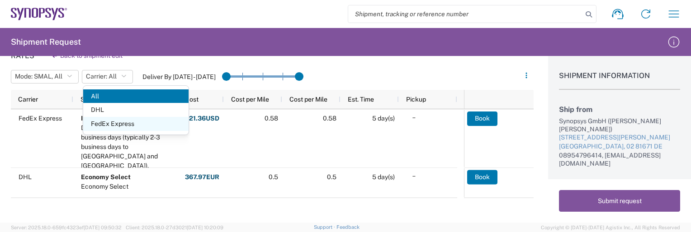
click at [112, 121] on span "FedEx Express" at bounding box center [135, 124] width 105 height 14
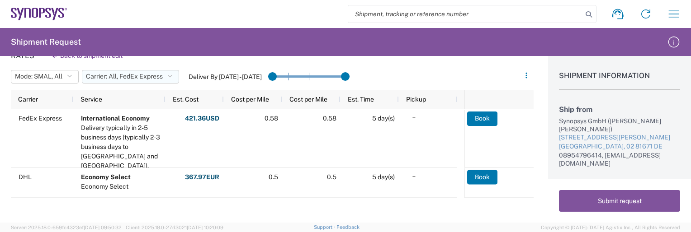
click at [168, 74] on button "Carrier: All, FedEx Express" at bounding box center [130, 77] width 97 height 14
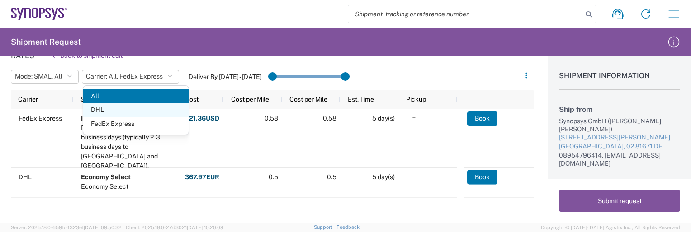
click at [154, 115] on span "DHL" at bounding box center [135, 110] width 105 height 14
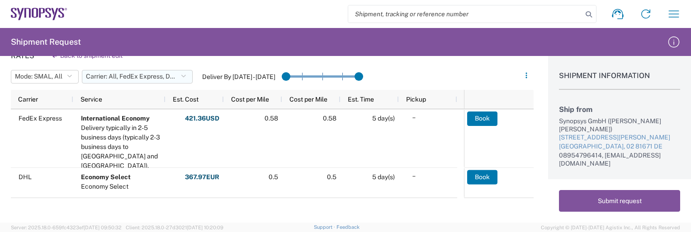
click at [183, 74] on icon "button" at bounding box center [183, 77] width 5 height 6
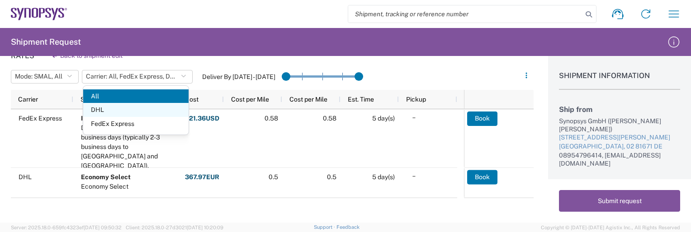
click at [155, 107] on span "DHL" at bounding box center [135, 110] width 105 height 14
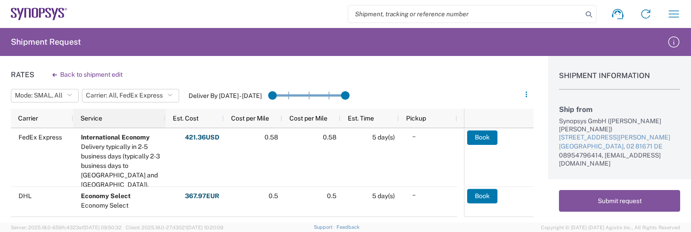
scroll to position [19, 0]
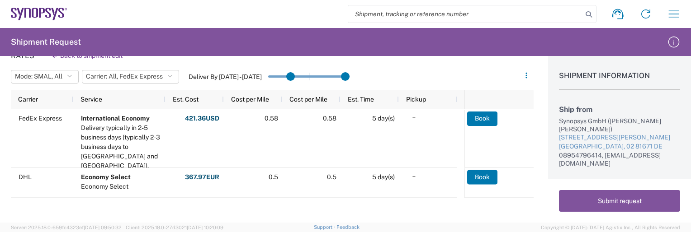
drag, startPoint x: 275, startPoint y: 77, endPoint x: 366, endPoint y: 80, distance: 91.4
drag, startPoint x: 293, startPoint y: 76, endPoint x: 316, endPoint y: 77, distance: 22.6
drag, startPoint x: 313, startPoint y: 78, endPoint x: 349, endPoint y: 78, distance: 36.2
drag, startPoint x: 330, startPoint y: 77, endPoint x: 352, endPoint y: 79, distance: 21.3
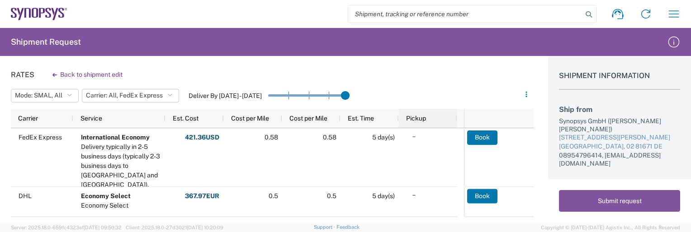
scroll to position [19, 0]
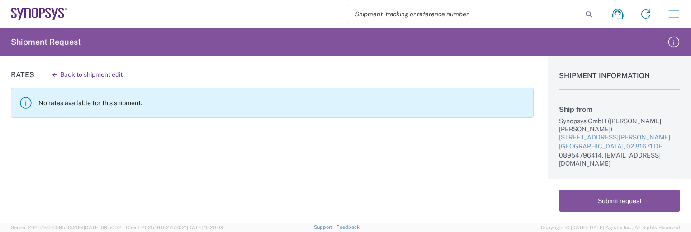
drag, startPoint x: 351, startPoint y: 75, endPoint x: 276, endPoint y: 81, distance: 75.3
click at [63, 73] on button "Back to shipment edit" at bounding box center [87, 75] width 85 height 16
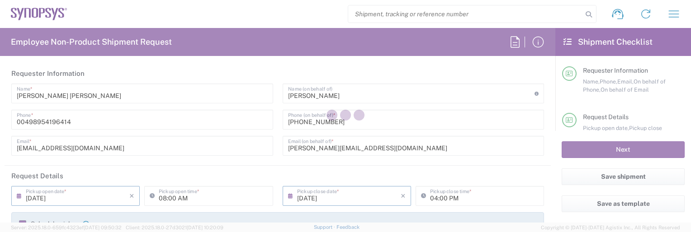
type input "[GEOGRAPHIC_DATA]"
type input "Carton(s)"
type input "București"
type input "DE01, FAC, DE02, Munich 110158"
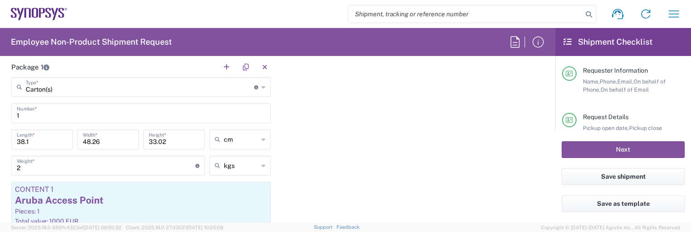
scroll to position [904, 0]
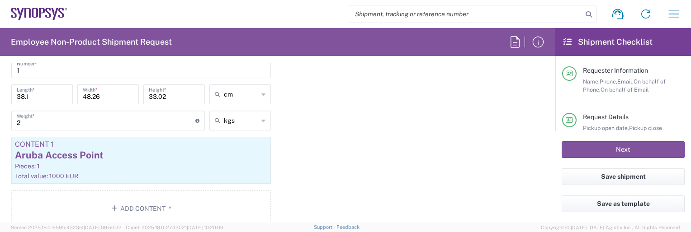
click at [261, 119] on icon at bounding box center [263, 120] width 4 height 14
click at [293, 116] on div "Package 1 Carton(s) Type * Material used to package goods Carton(s) Bale(s) Bas…" at bounding box center [278, 123] width 546 height 222
type input "kgs"
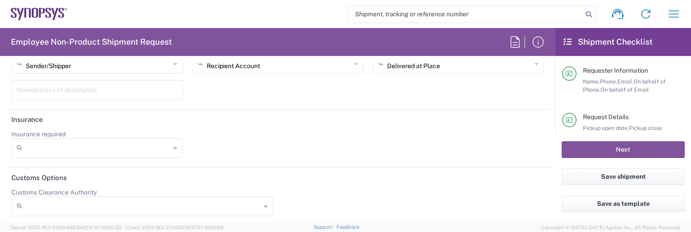
scroll to position [1419, 0]
click at [173, 144] on icon at bounding box center [175, 147] width 4 height 14
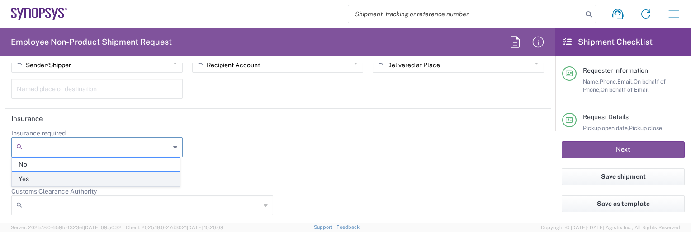
click at [141, 178] on span "Yes" at bounding box center [95, 179] width 167 height 14
type input "Yes"
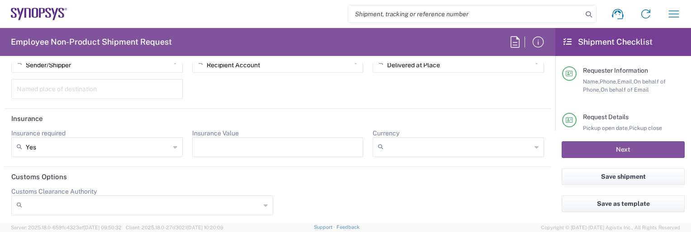
click at [266, 146] on input "Insurance Value" at bounding box center [278, 147] width 160 height 14
click at [516, 144] on icon at bounding box center [536, 147] width 4 height 14
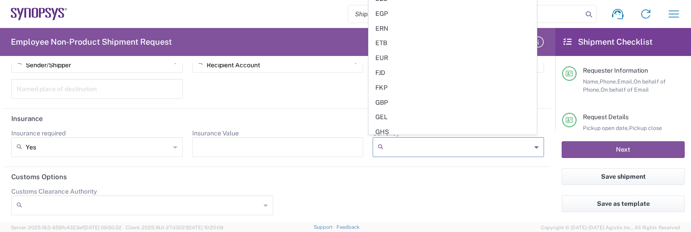
scroll to position [633, 0]
click at [441, 48] on span "EUR" at bounding box center [452, 55] width 167 height 14
type input "EUR"
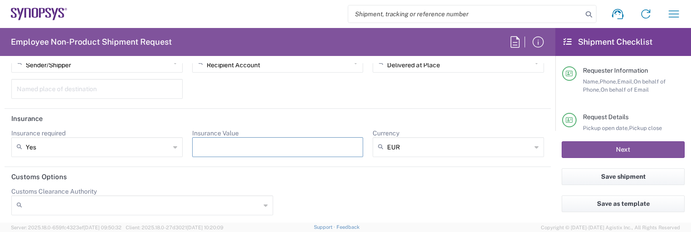
click at [204, 148] on input "Insurance Value" at bounding box center [278, 147] width 160 height 14
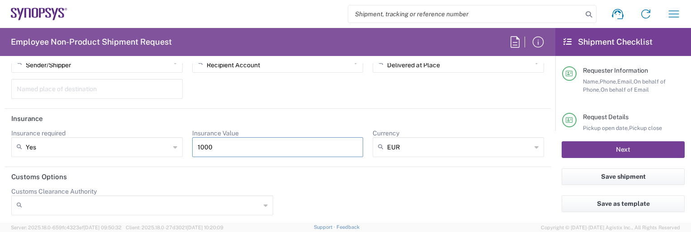
type input "1000"
click at [516, 150] on button "Next" at bounding box center [623, 150] width 123 height 17
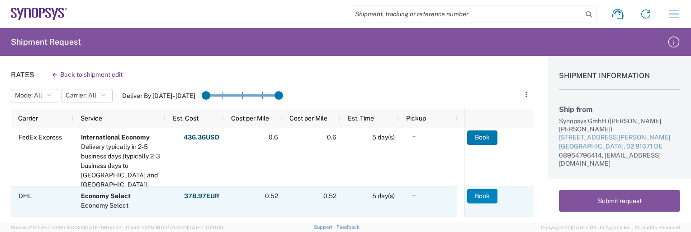
click at [484, 193] on button "Book" at bounding box center [482, 196] width 30 height 14
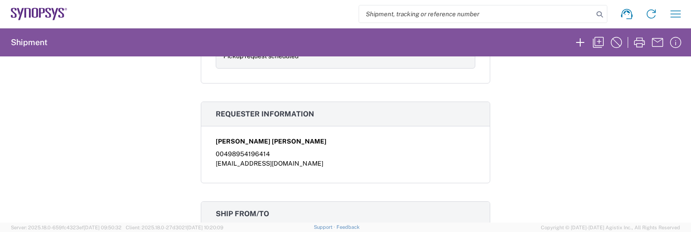
scroll to position [633, 0]
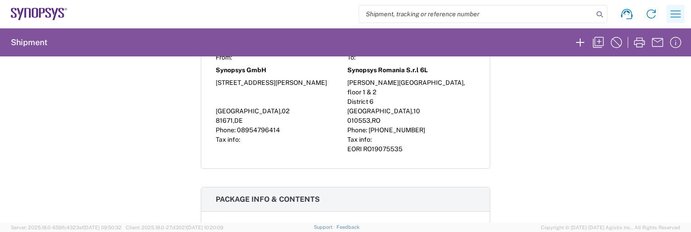
click at [516, 10] on icon "button" at bounding box center [675, 14] width 14 height 14
